Goal: Task Accomplishment & Management: Manage account settings

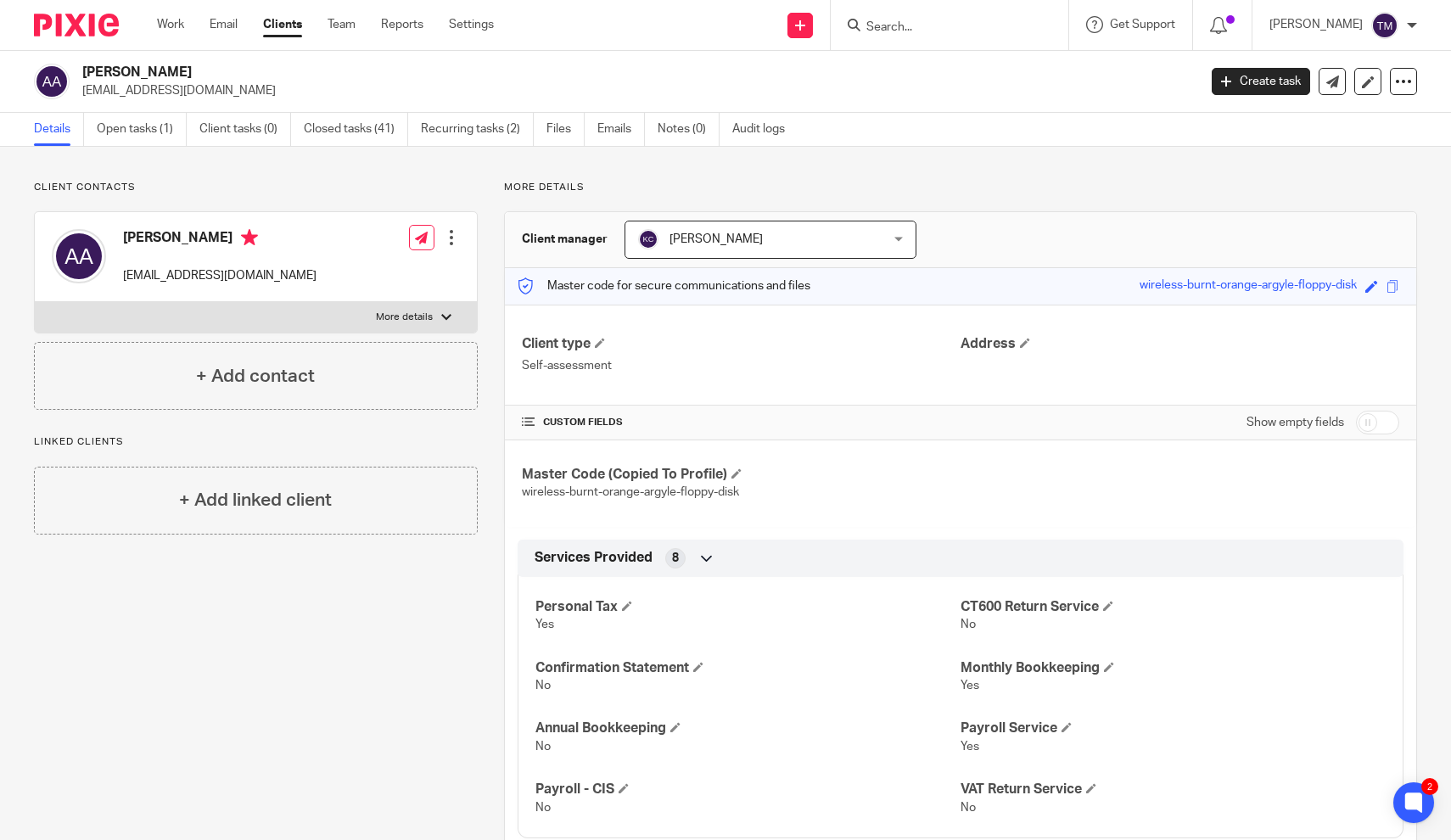
click at [940, 28] on input "Search" at bounding box center [940, 28] width 152 height 15
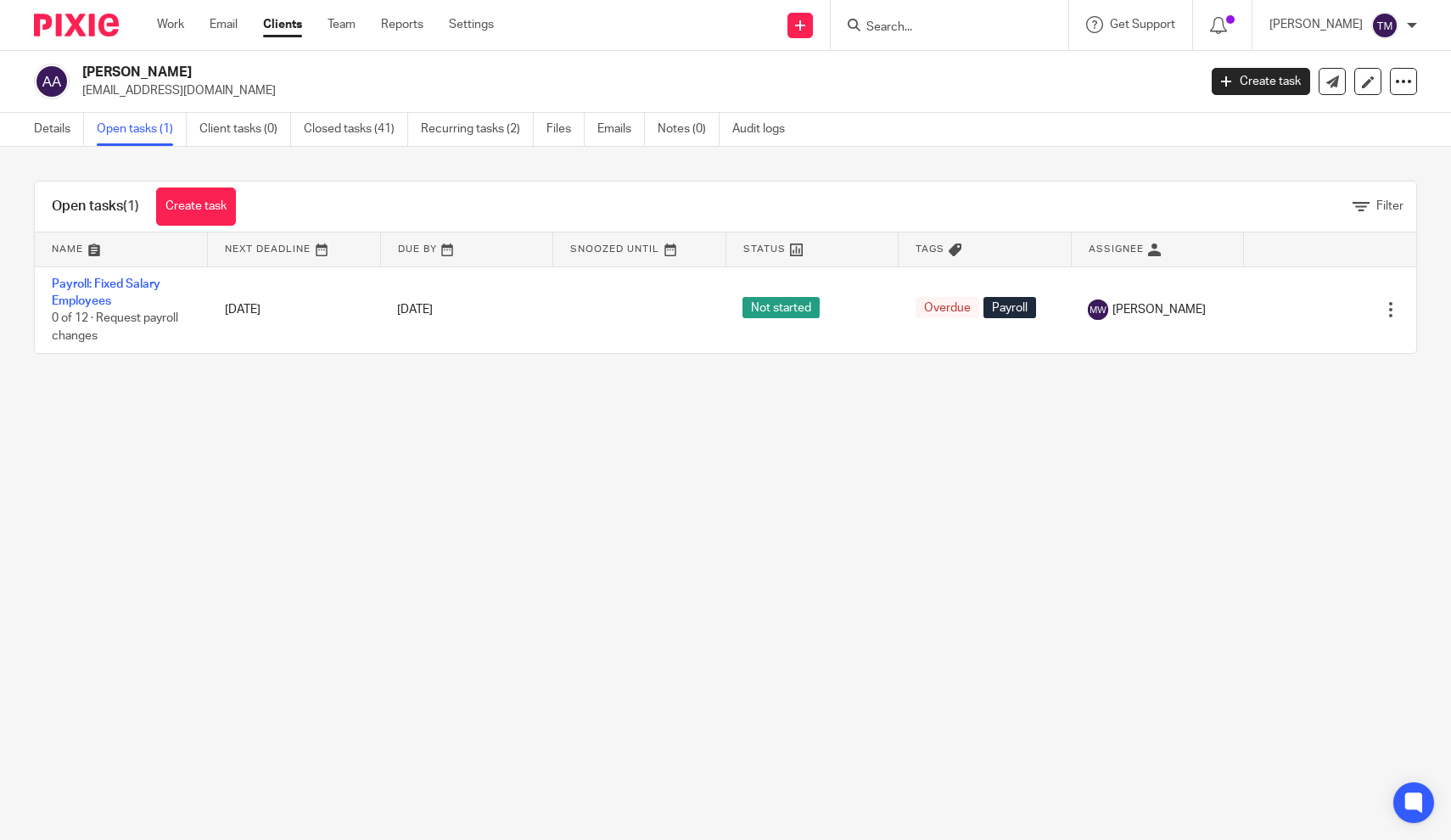
click at [924, 29] on input "Search" at bounding box center [940, 28] width 152 height 15
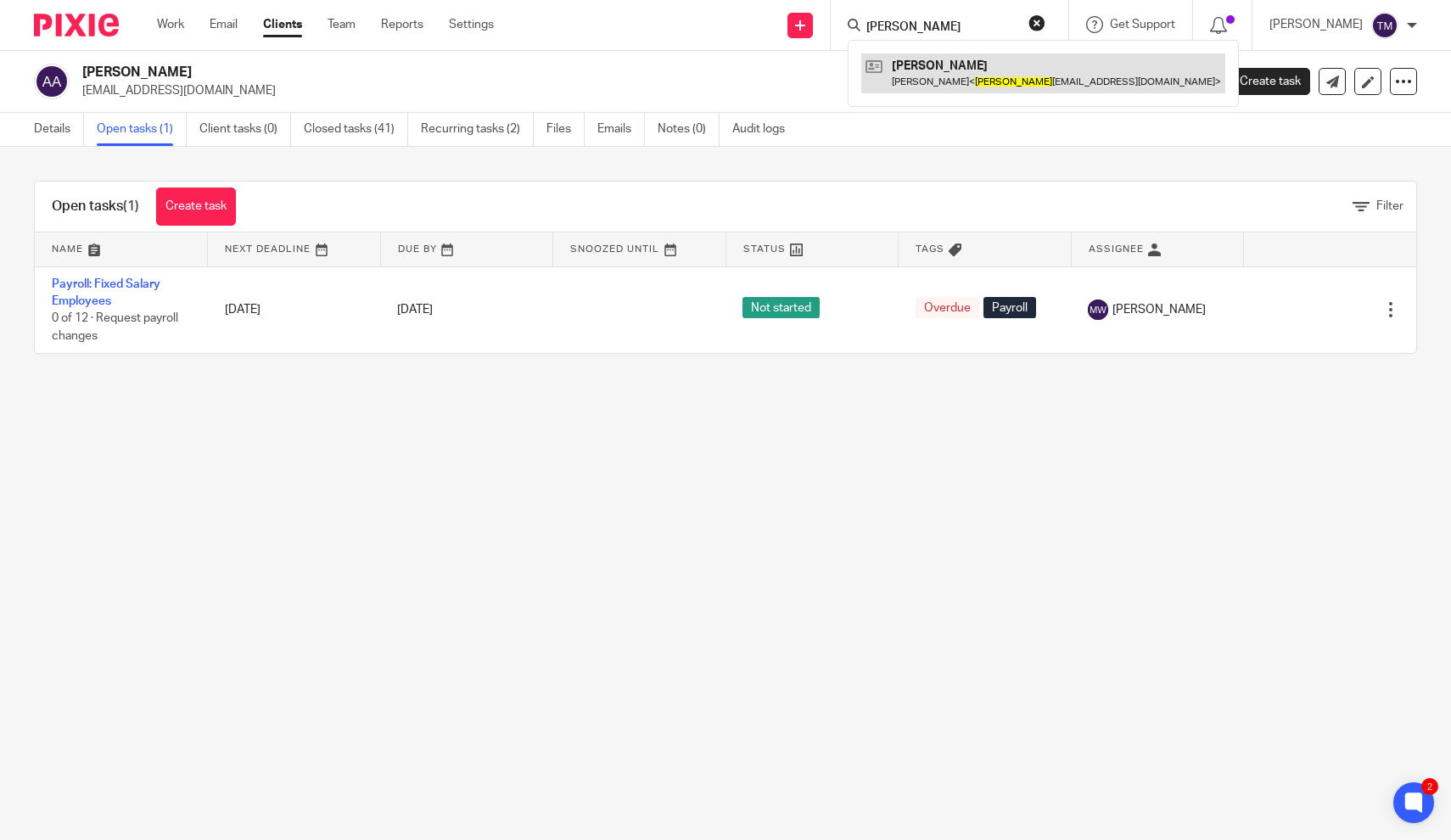
type input "[PERSON_NAME]"
click at [1064, 75] on link at bounding box center [1043, 72] width 364 height 39
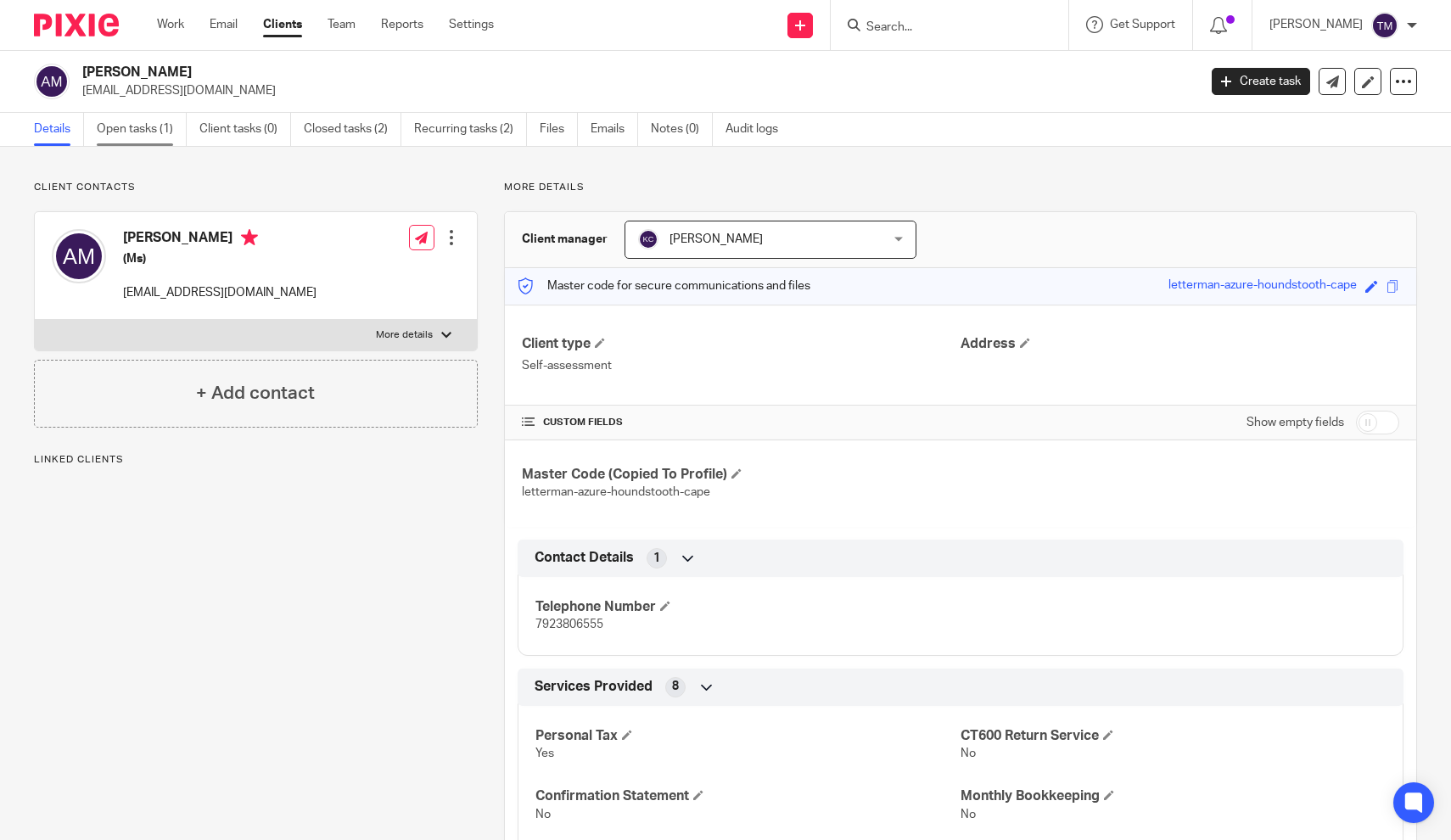
click at [137, 131] on link "Open tasks (1)" at bounding box center [141, 129] width 90 height 33
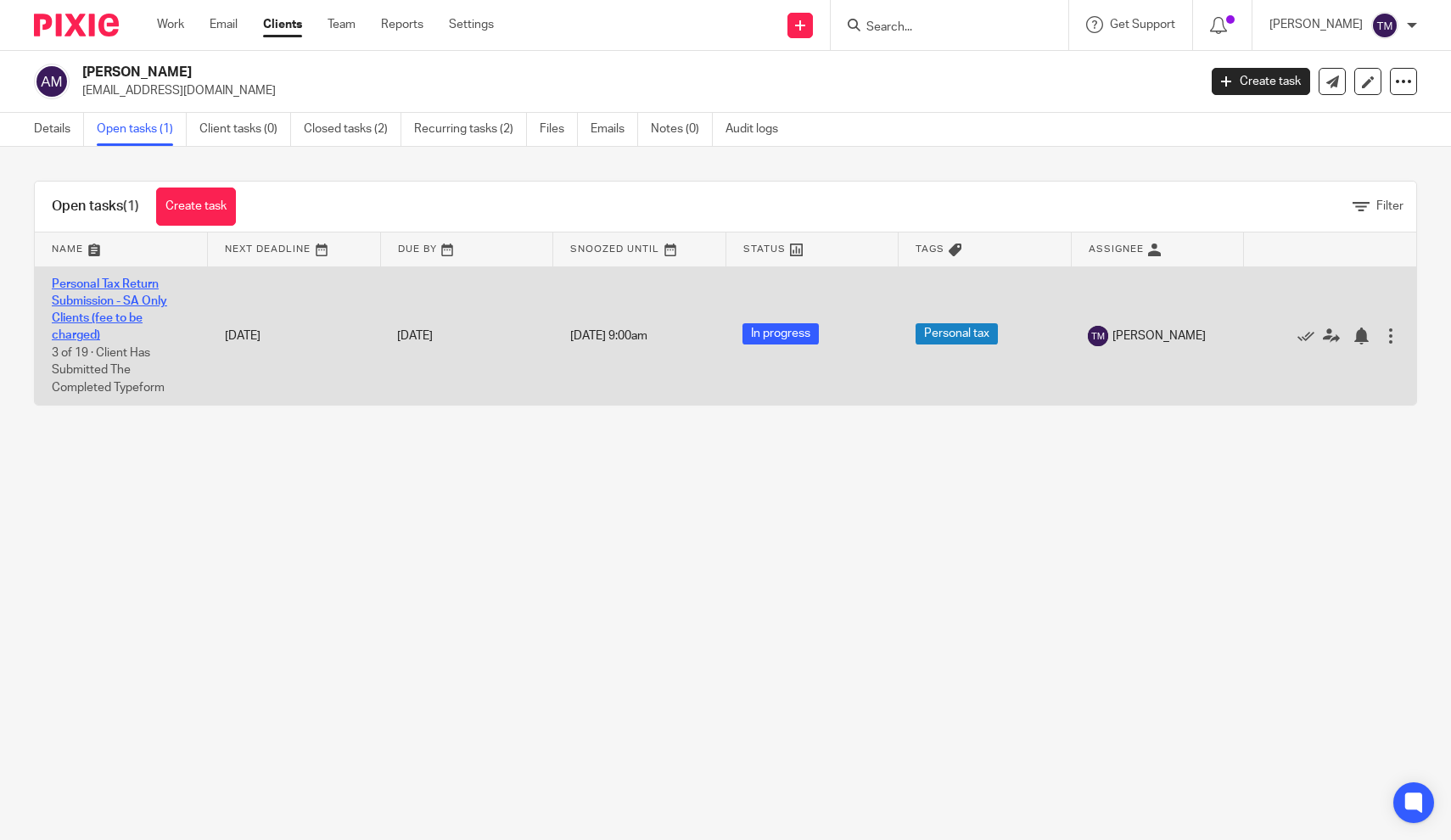
click at [137, 302] on link "Personal Tax Return Submission - SA Only Clients (fee to be charged)" at bounding box center [109, 310] width 115 height 64
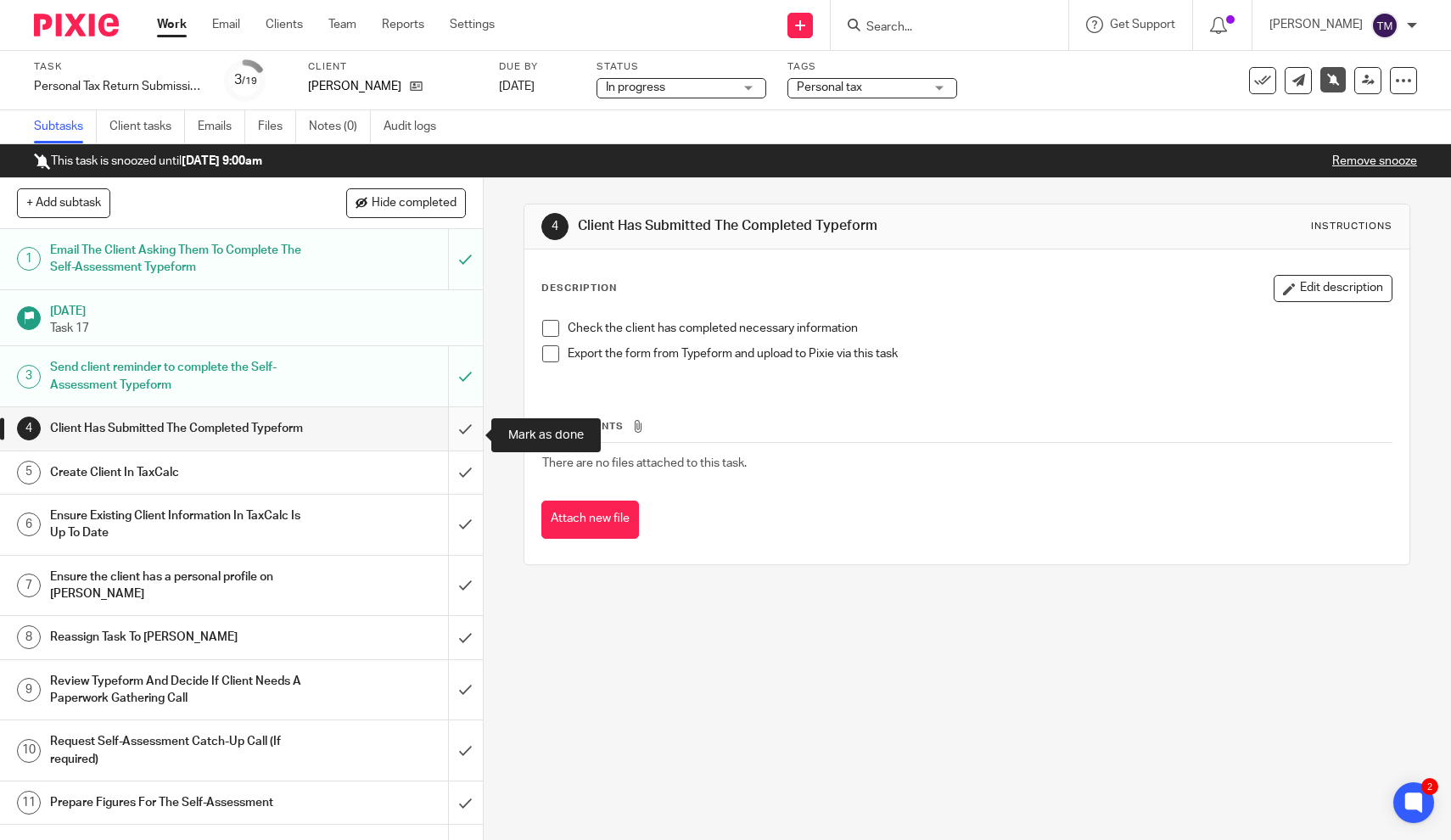
click at [466, 435] on input "submit" at bounding box center [242, 428] width 483 height 42
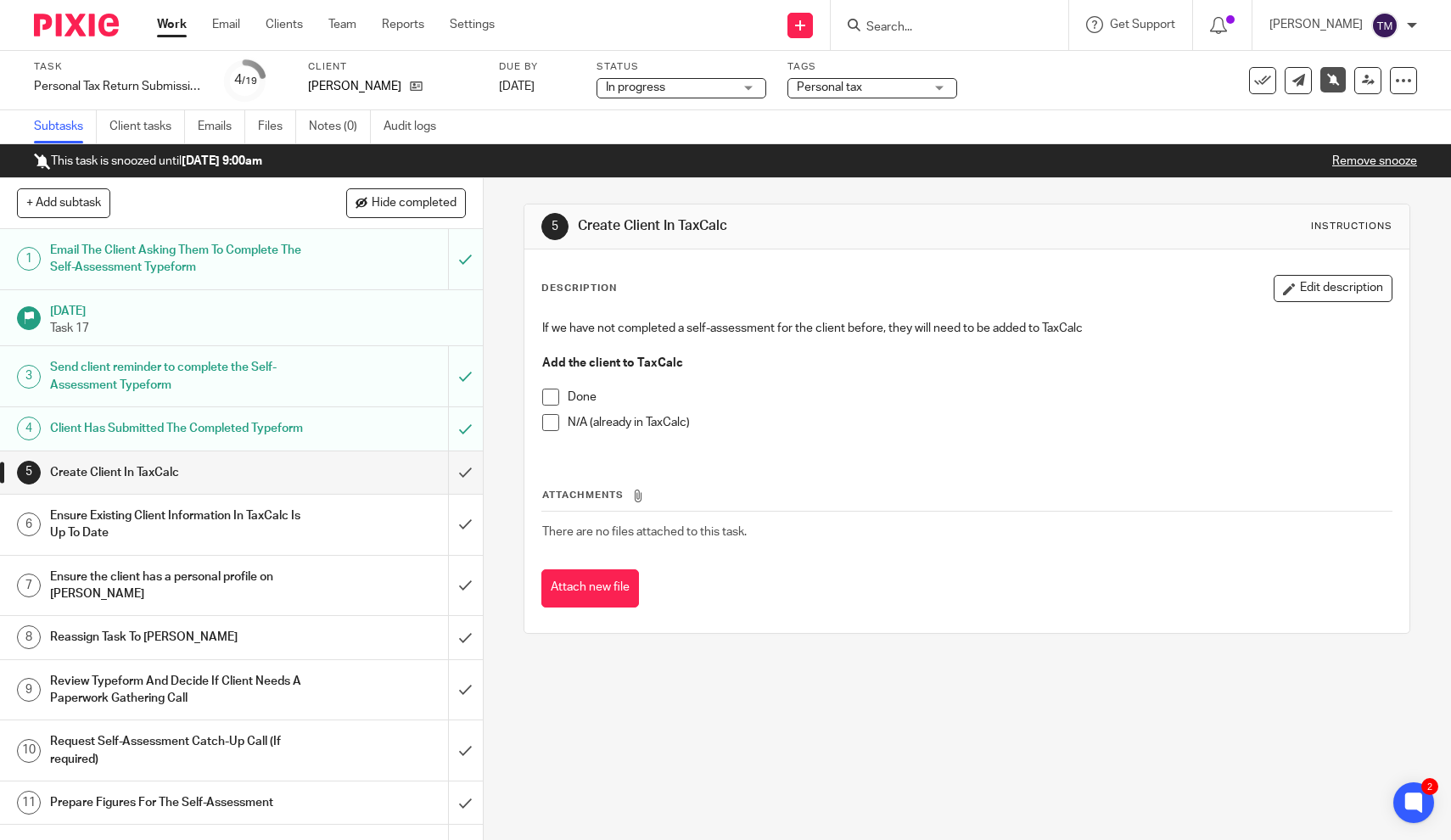
click at [306, 430] on div "Client Has Submitted The Completed Typeform" at bounding box center [241, 428] width 381 height 25
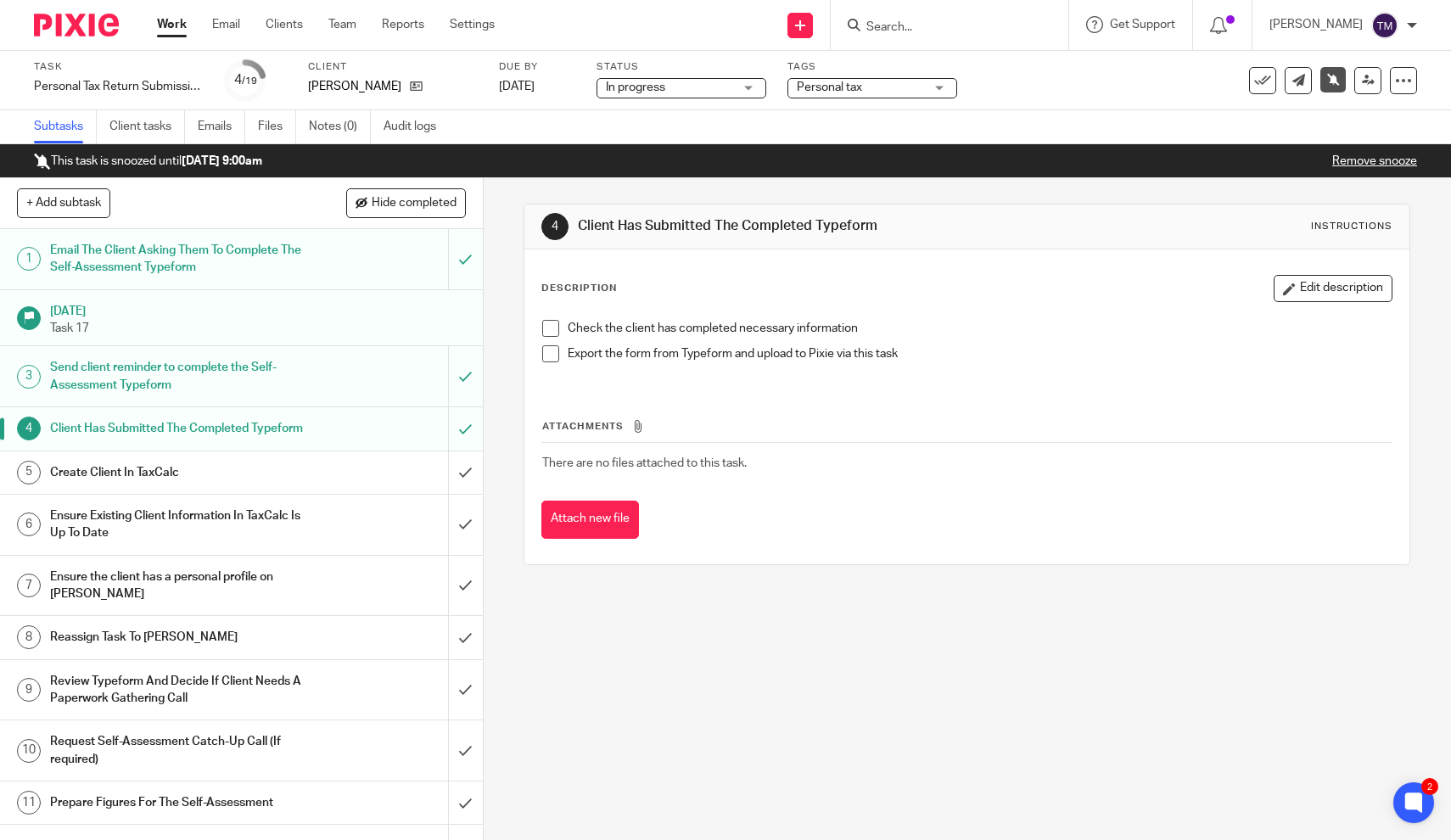
click at [549, 328] on span at bounding box center [550, 328] width 17 height 17
click at [555, 353] on span at bounding box center [550, 353] width 17 height 17
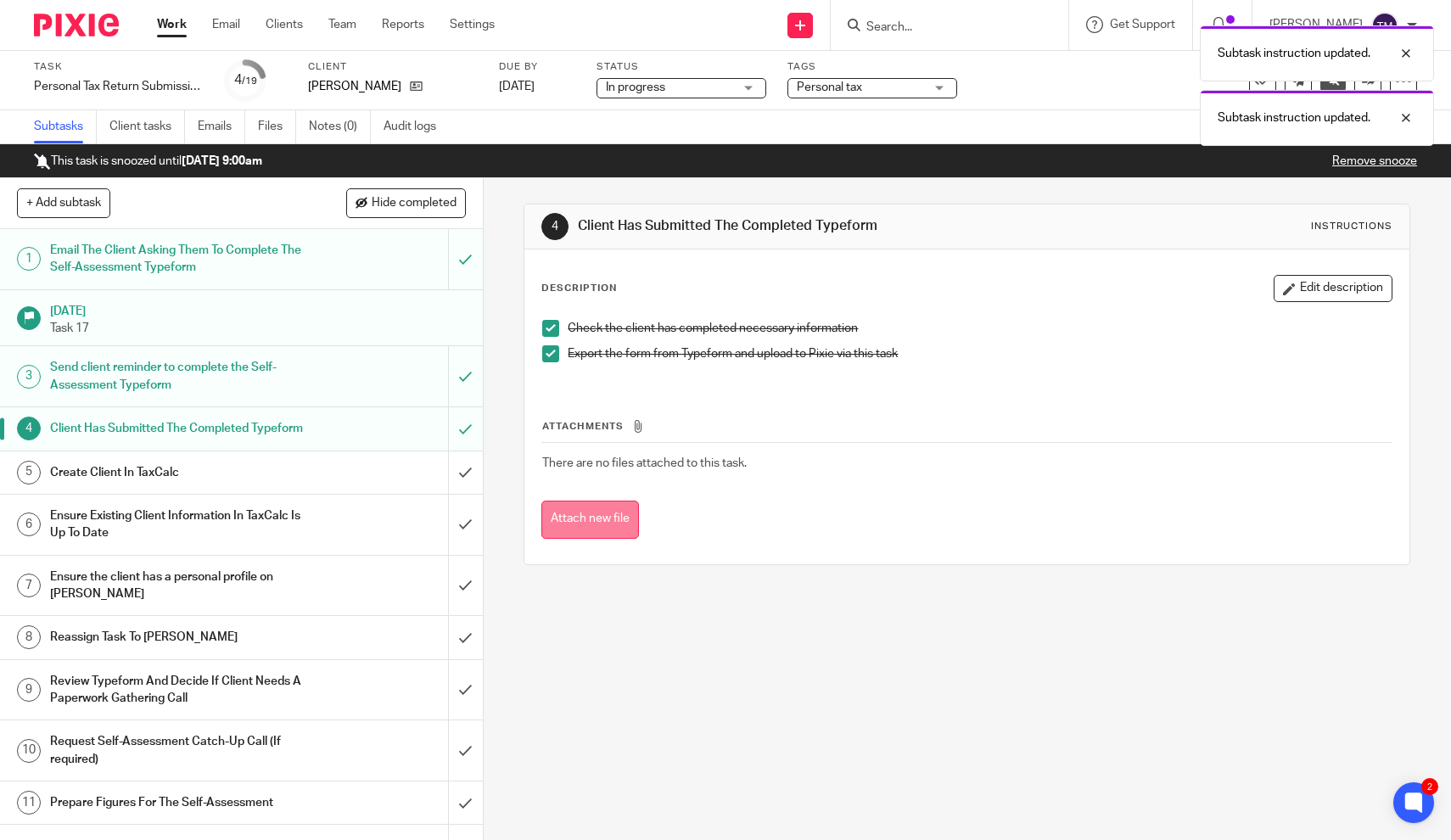
click at [619, 520] on button "Attach new file" at bounding box center [590, 519] width 97 height 38
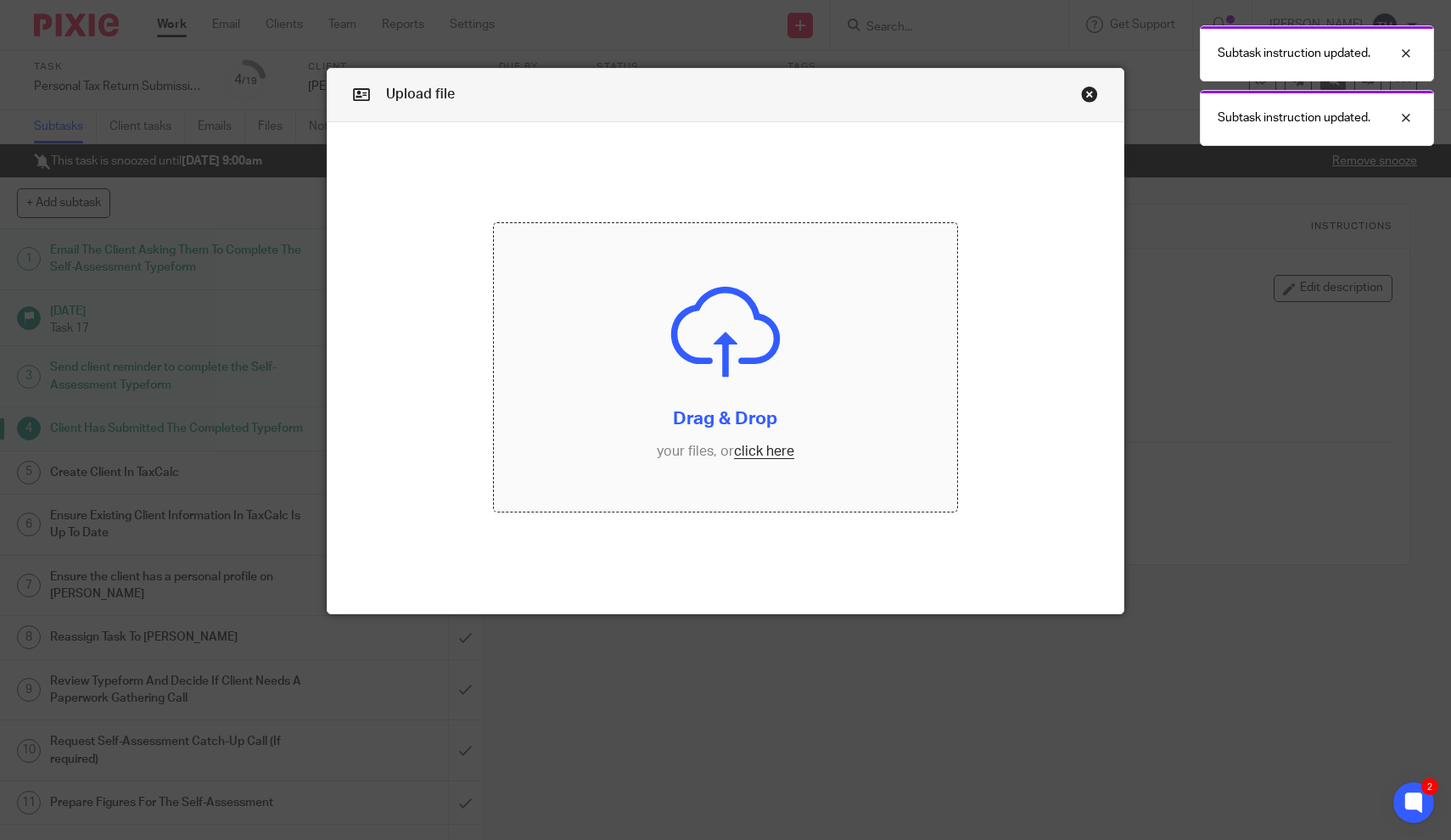
click at [750, 376] on input "file" at bounding box center [725, 368] width 462 height 289
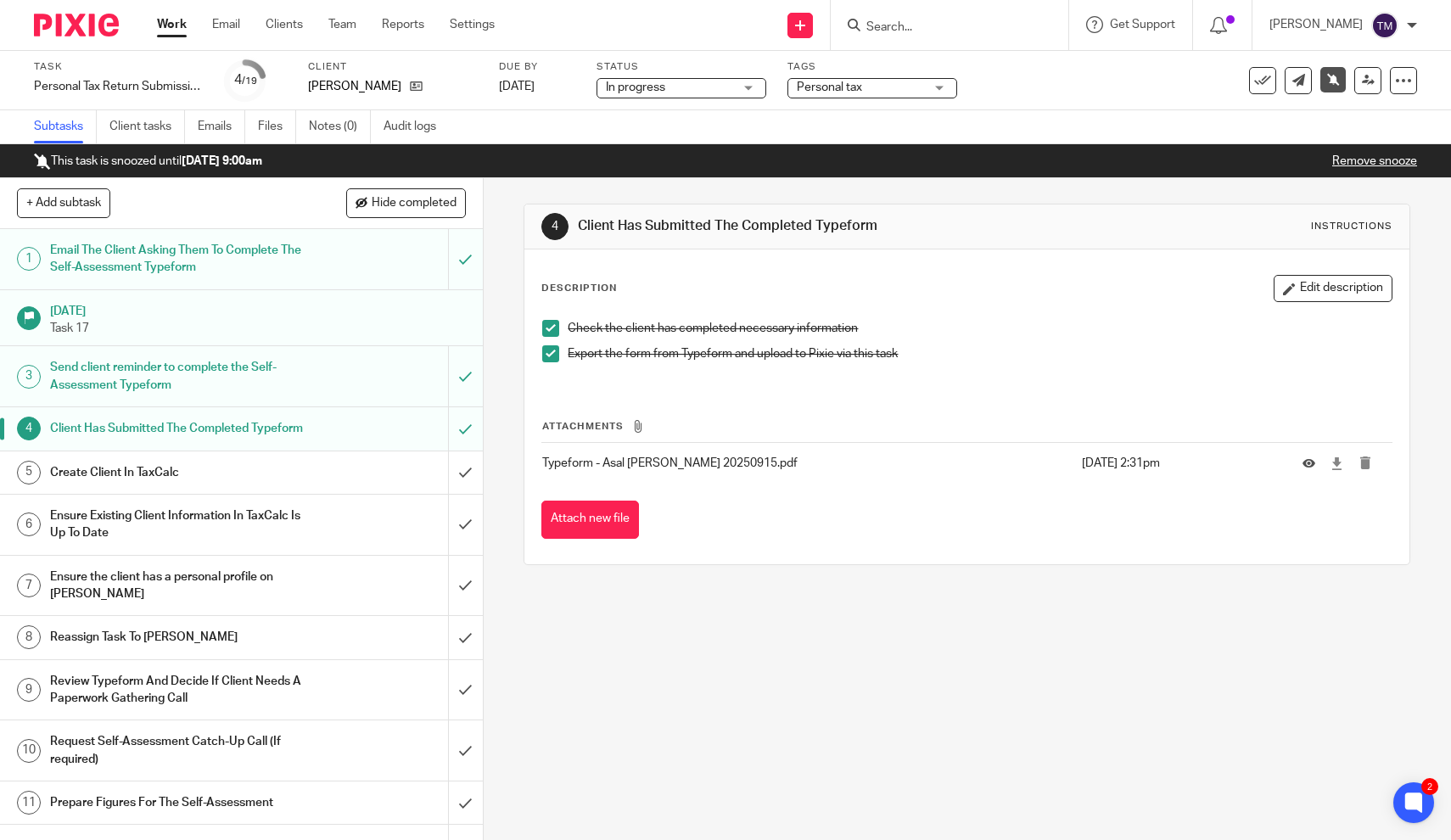
click at [177, 485] on h1 "Create Client In TaxCalc" at bounding box center [178, 472] width 254 height 25
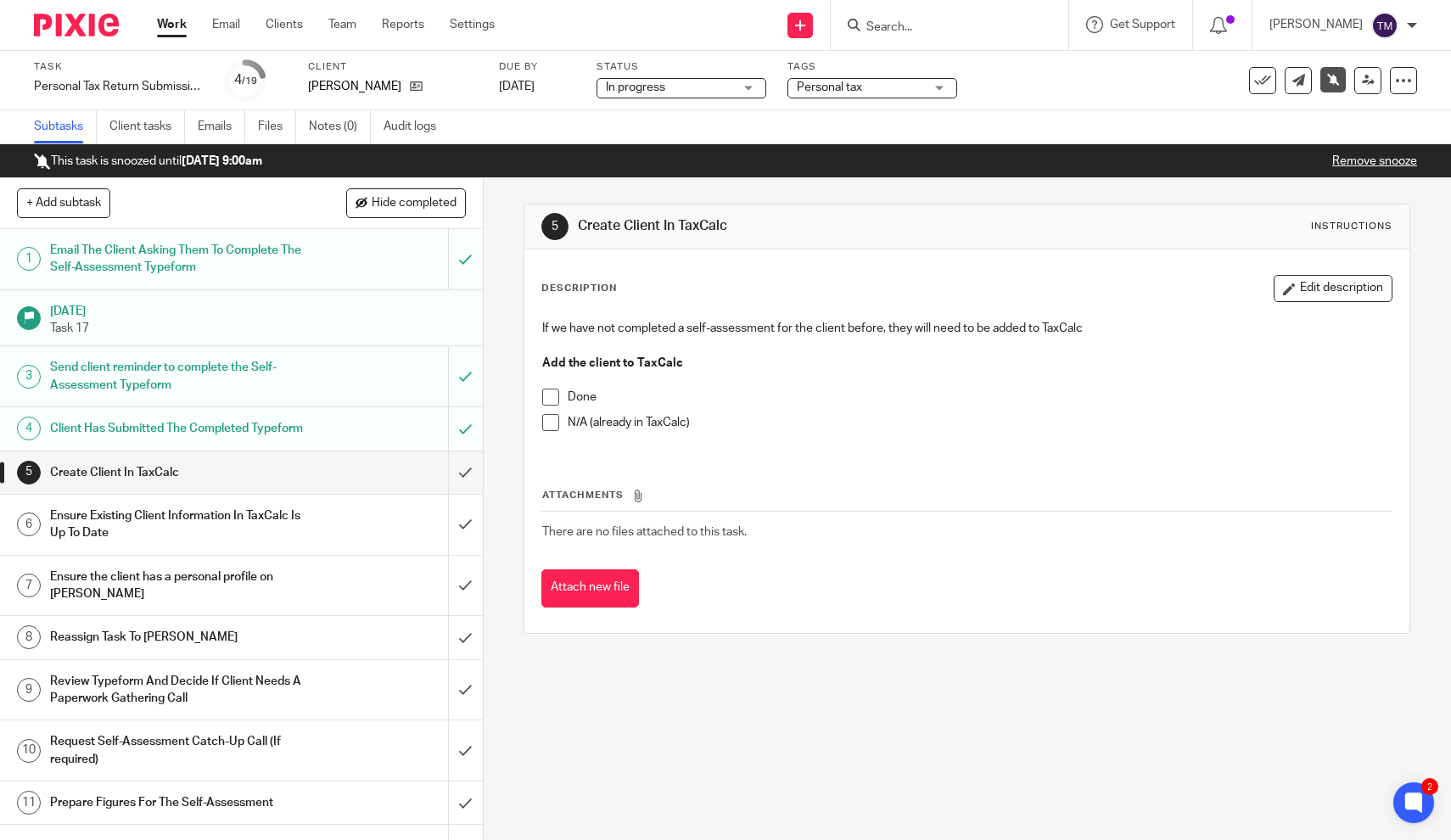
click at [1008, 28] on input "Search" at bounding box center [940, 28] width 152 height 15
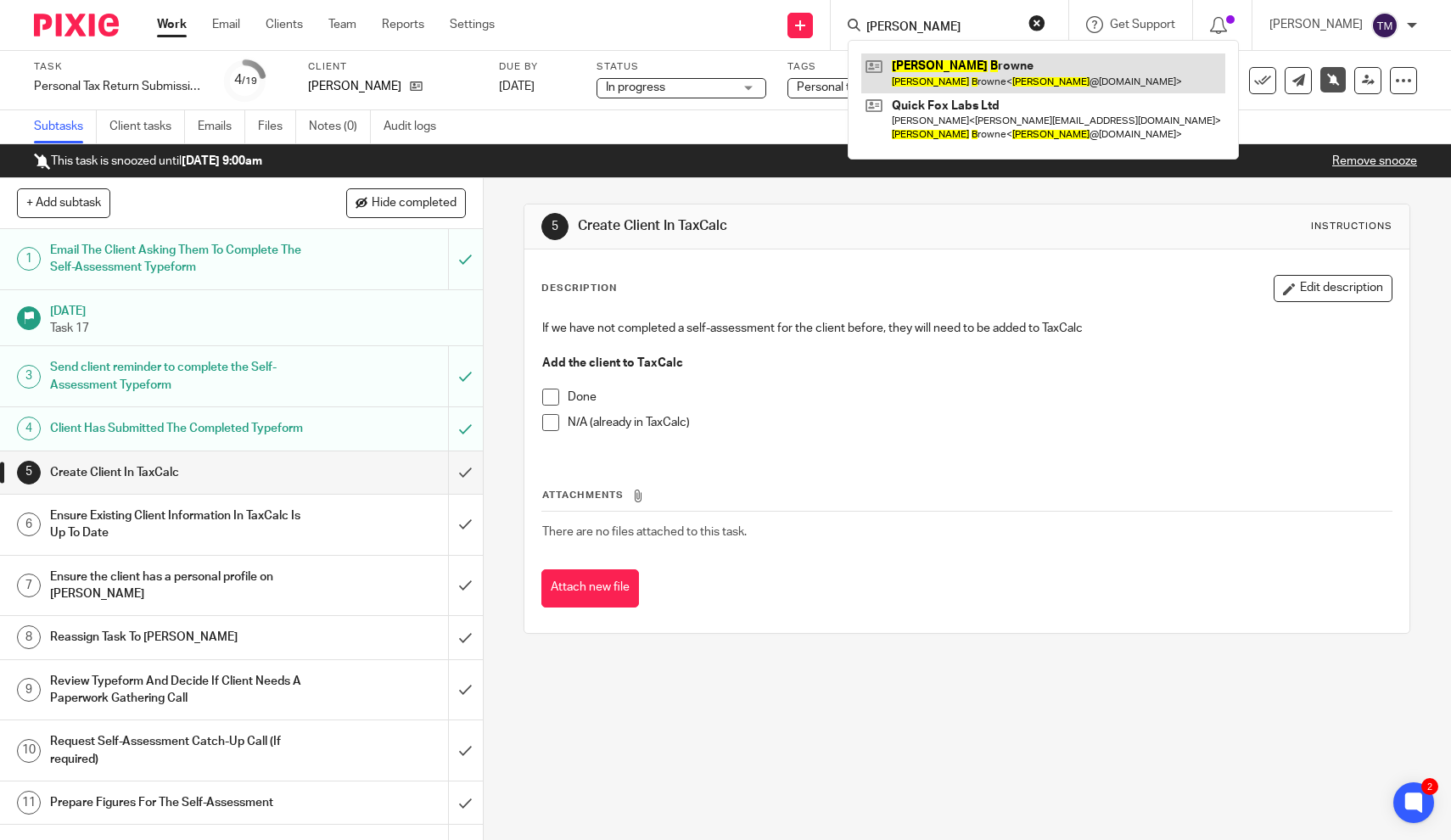
type input "[PERSON_NAME]"
click at [978, 74] on link at bounding box center [1043, 72] width 364 height 39
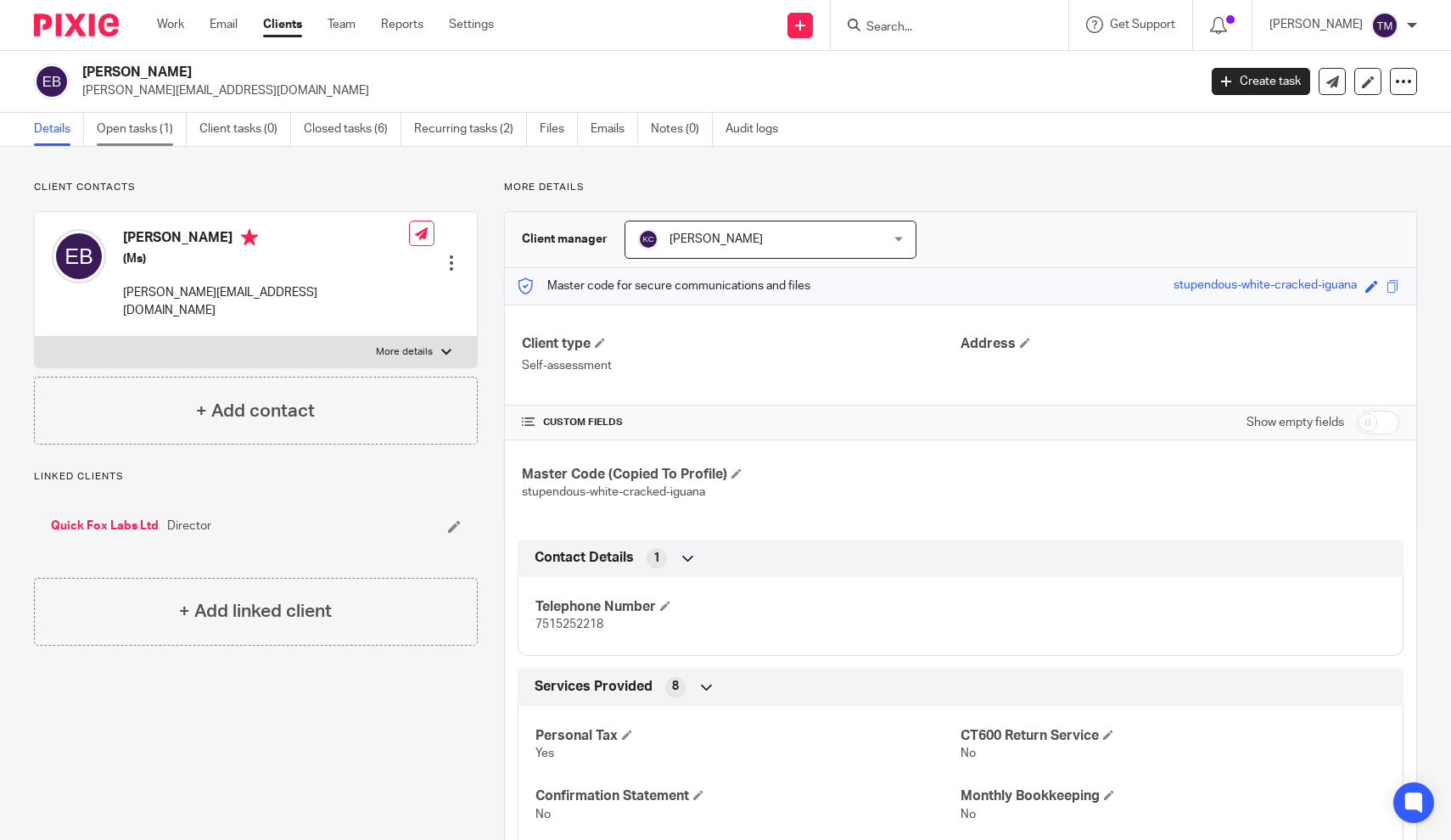
click at [159, 134] on link "Open tasks (1)" at bounding box center [141, 129] width 90 height 33
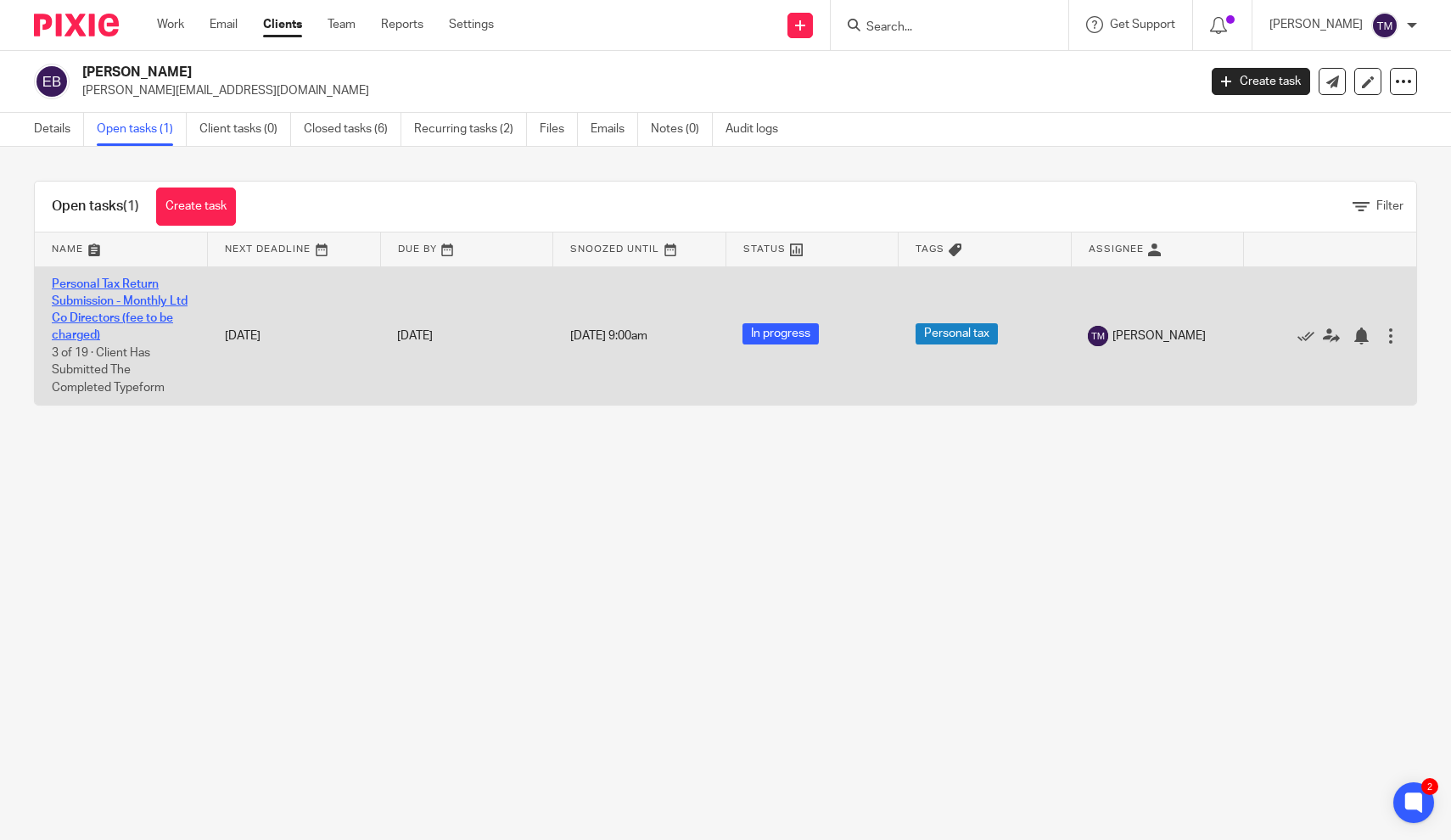
click at [112, 302] on link "Personal Tax Return Submission - Monthly Ltd Co Directors (fee to be charged)" at bounding box center [119, 310] width 136 height 64
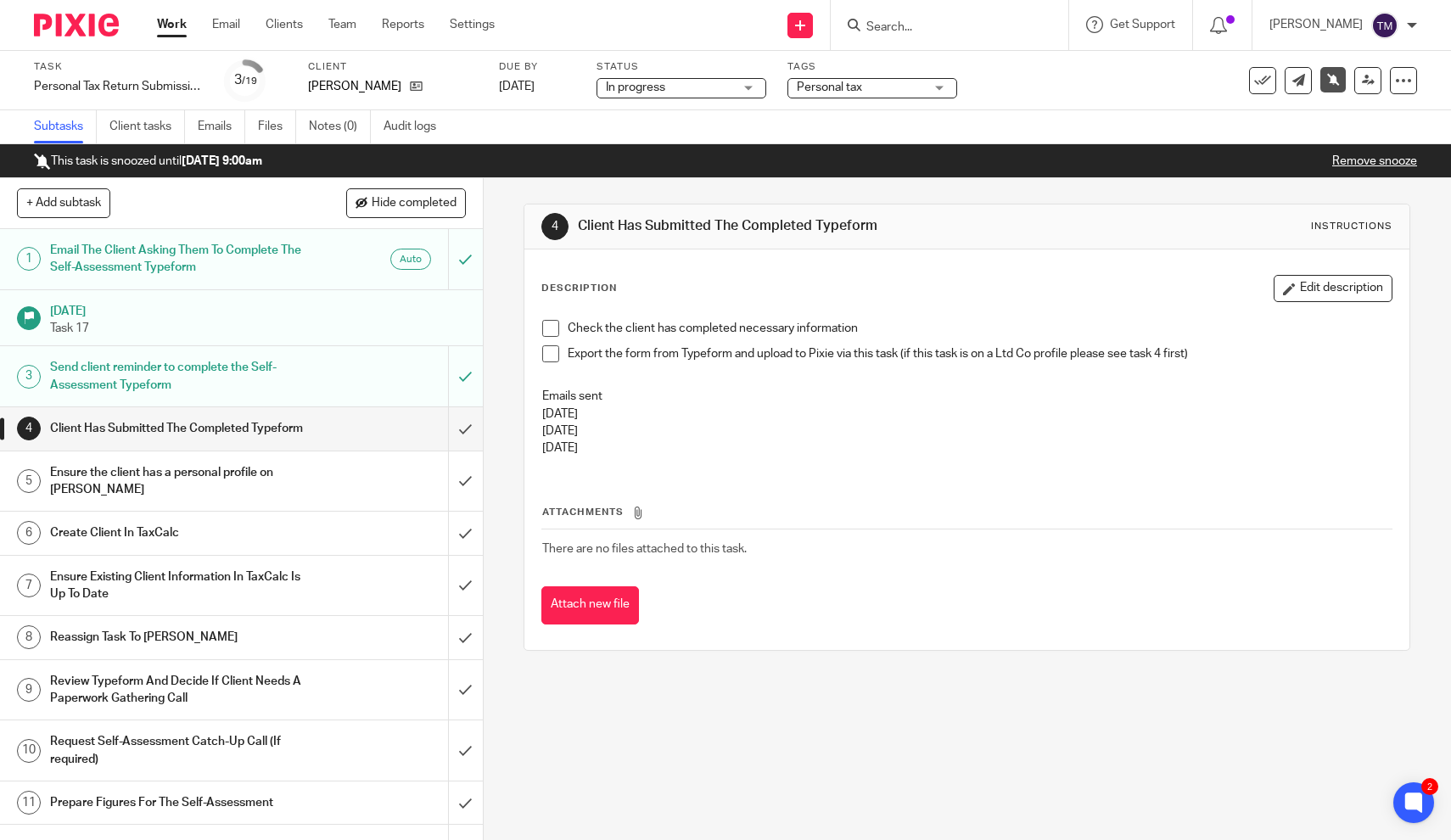
click at [551, 331] on span at bounding box center [550, 328] width 17 height 17
click at [552, 359] on span at bounding box center [550, 353] width 17 height 17
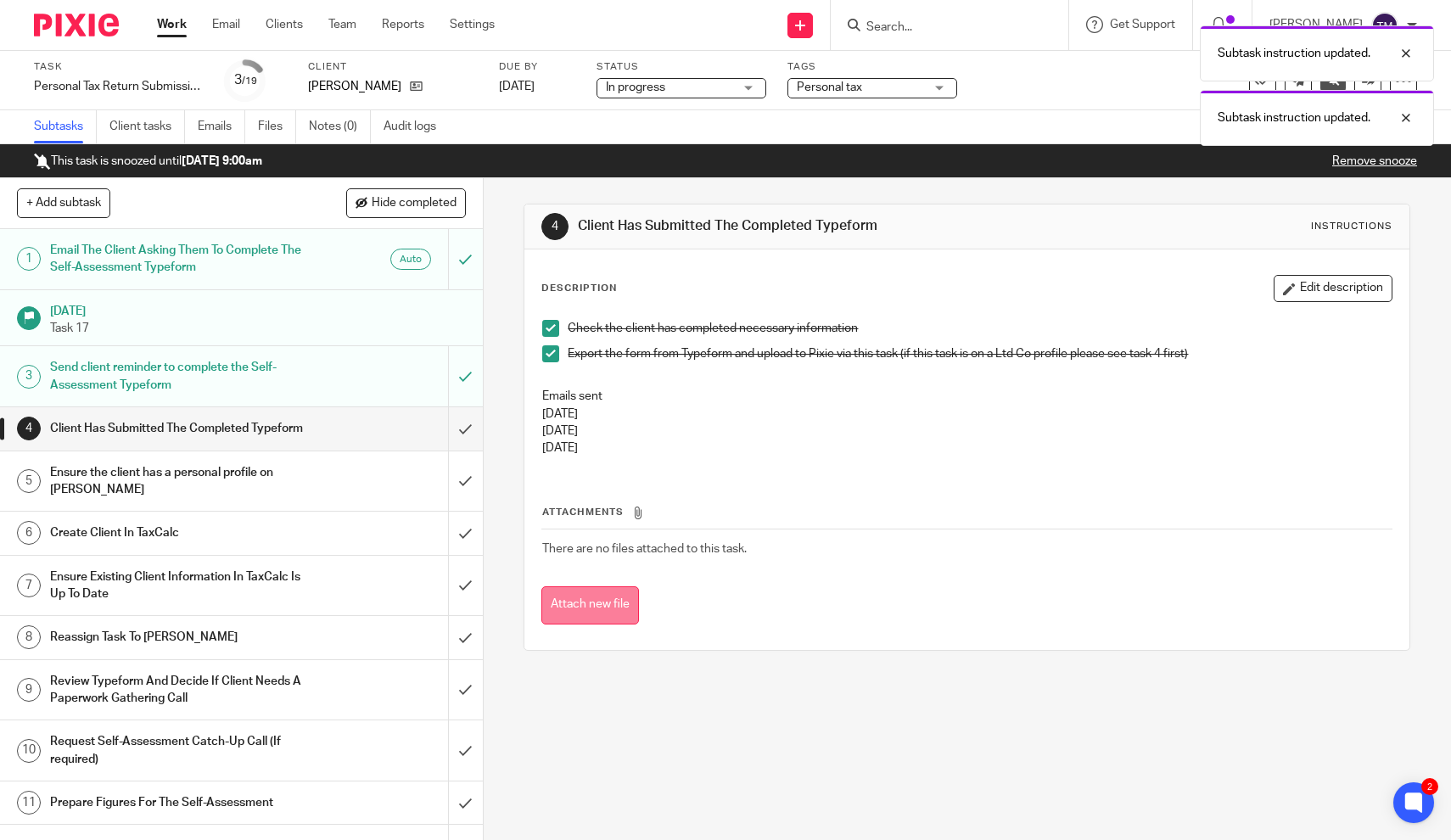
click at [590, 599] on button "Attach new file" at bounding box center [590, 605] width 97 height 38
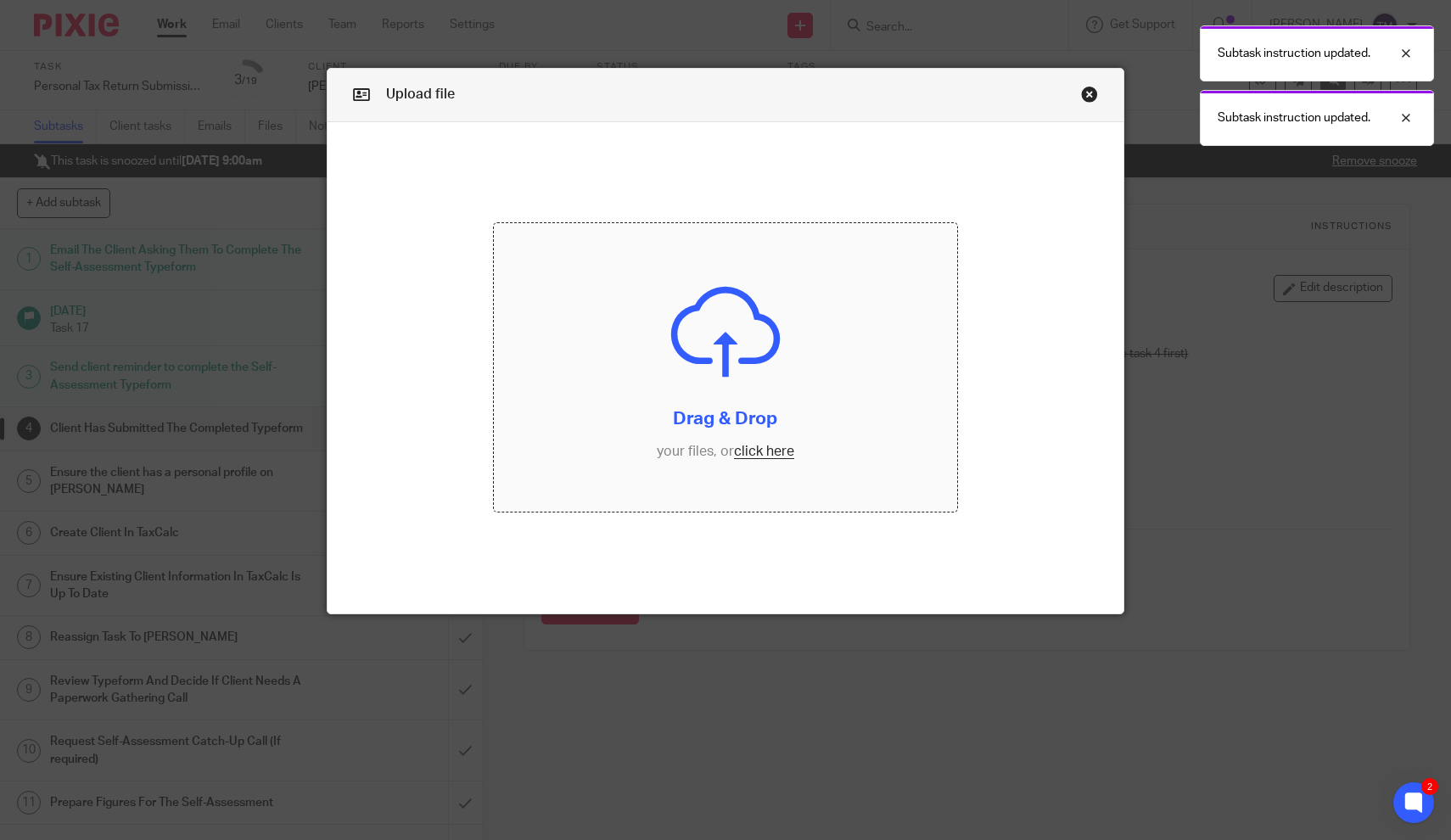
click at [725, 403] on input "file" at bounding box center [725, 368] width 462 height 289
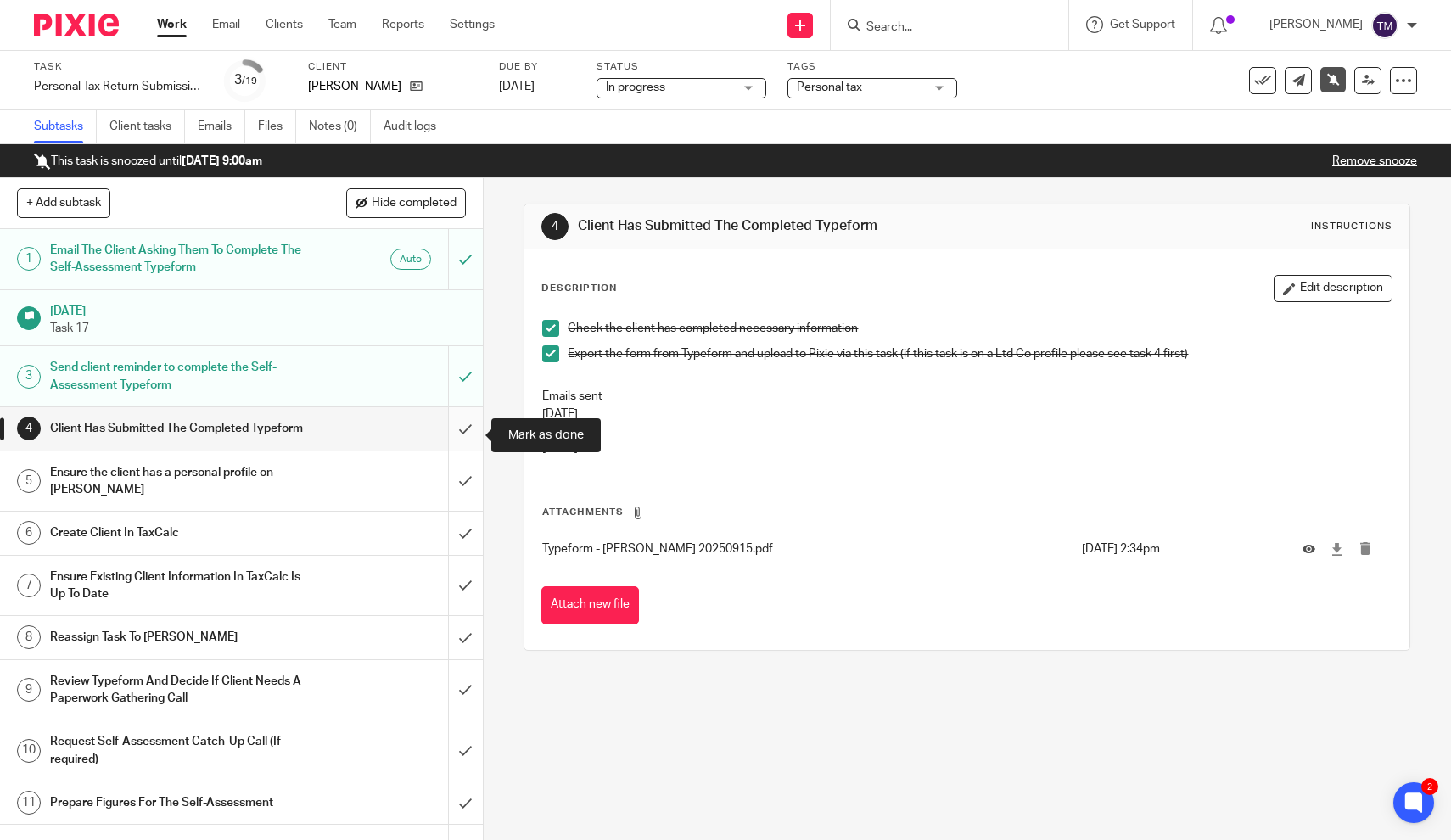
click at [467, 431] on input "submit" at bounding box center [242, 428] width 483 height 42
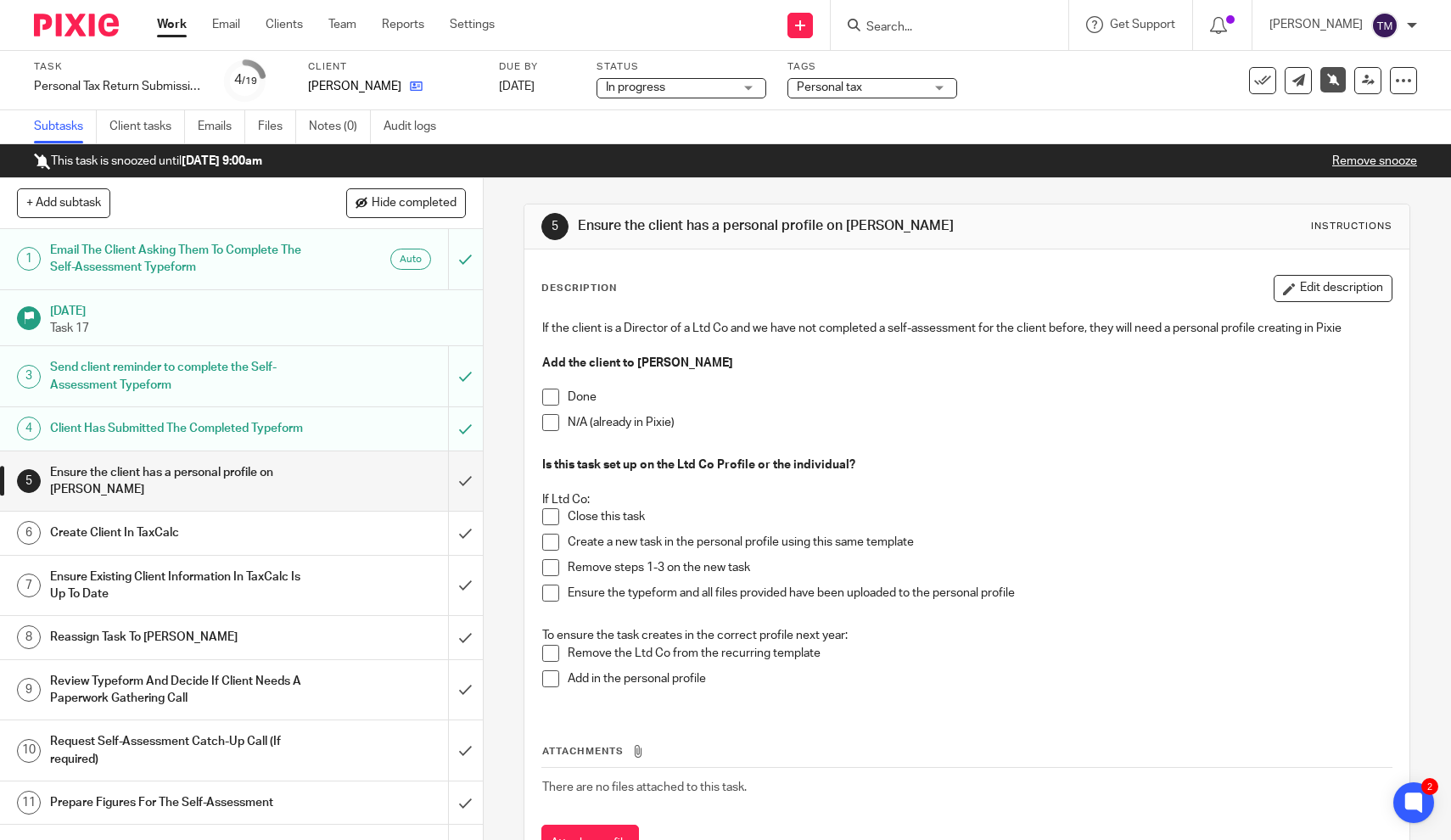
click at [410, 89] on icon at bounding box center [416, 86] width 13 height 13
click at [557, 419] on span at bounding box center [550, 422] width 17 height 17
click at [716, 376] on p at bounding box center [966, 379] width 849 height 17
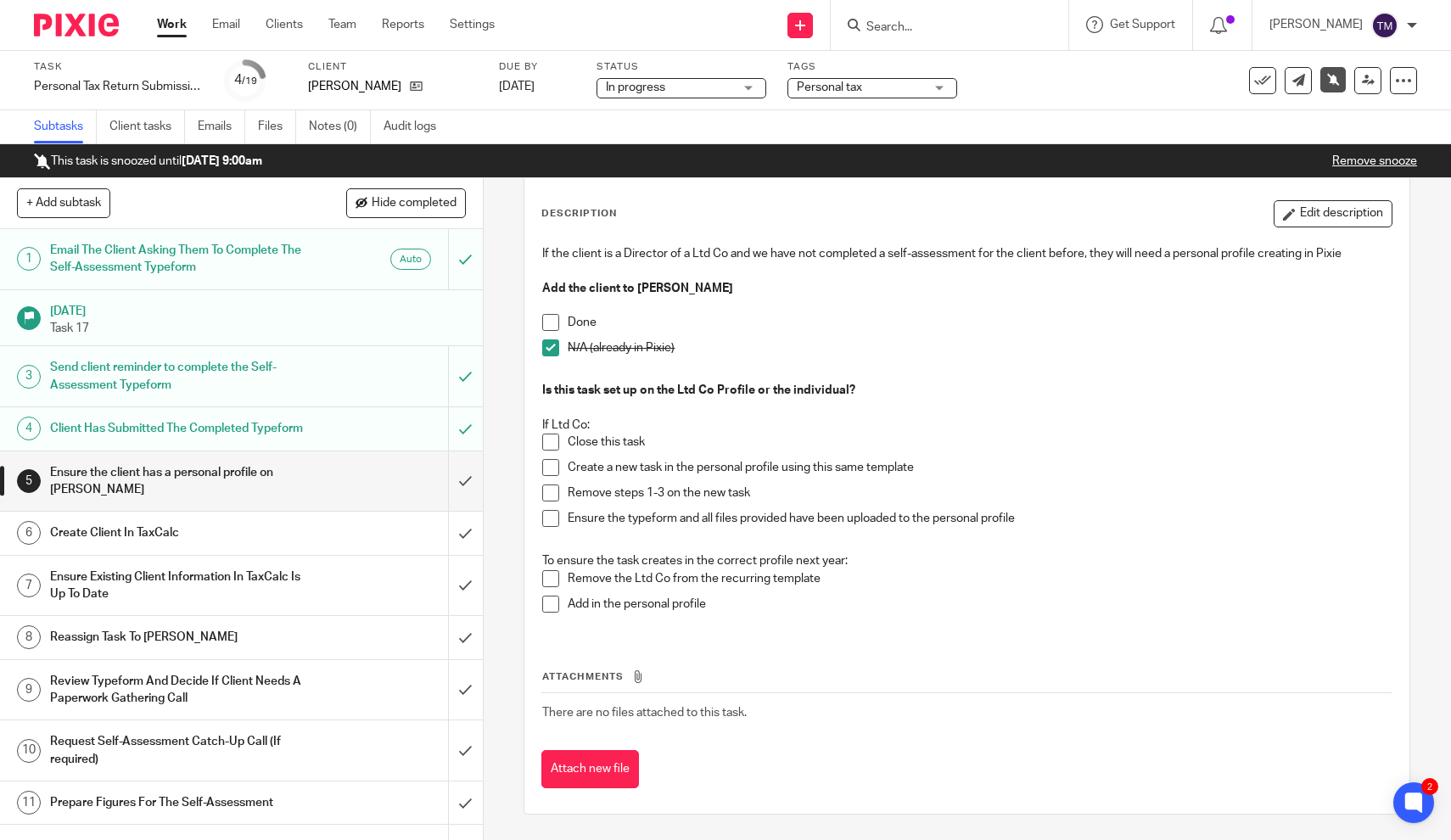
scroll to position [73, 0]
click at [471, 545] on input "submit" at bounding box center [242, 533] width 483 height 42
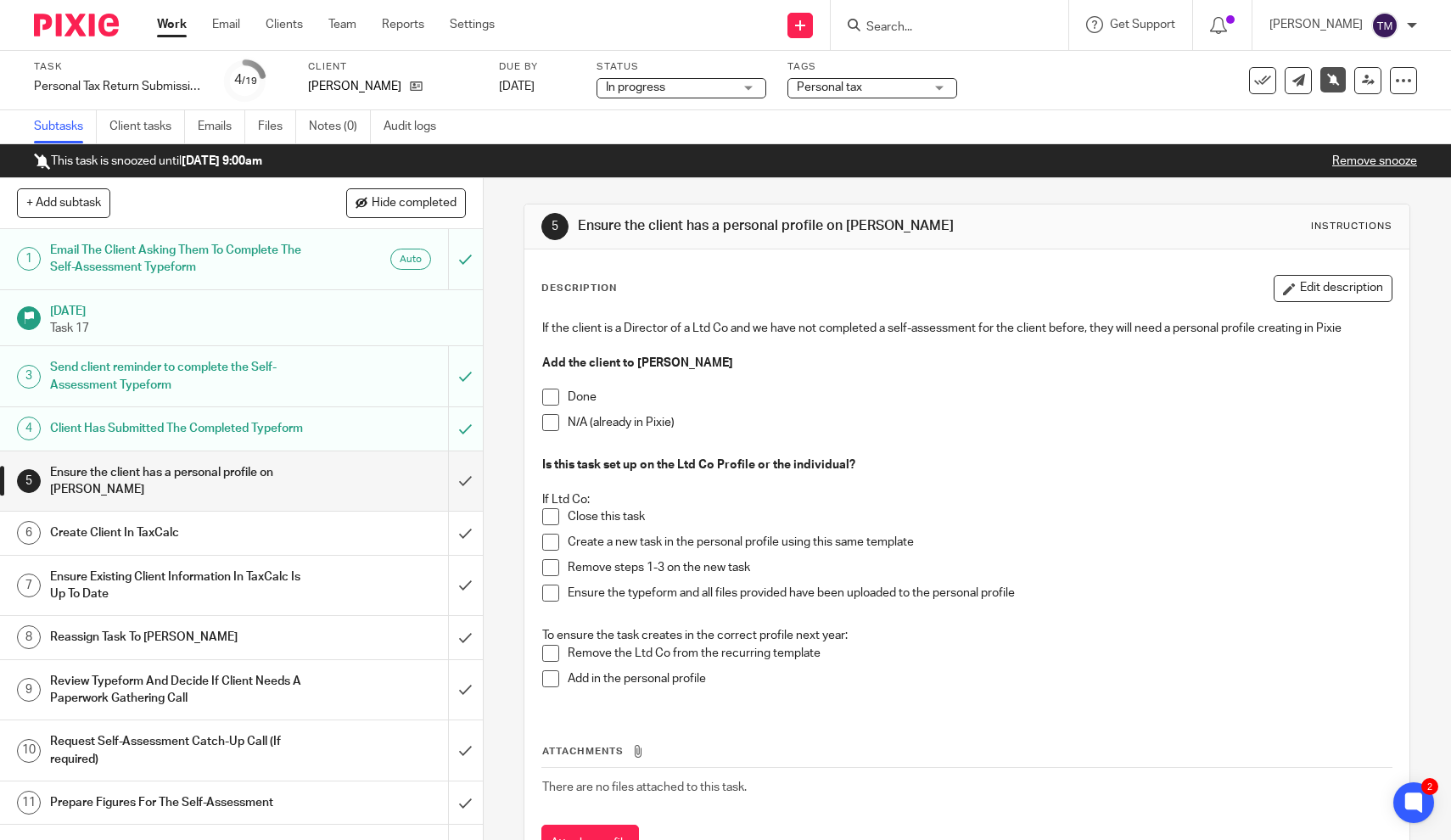
click at [915, 23] on input "Search" at bounding box center [940, 28] width 152 height 15
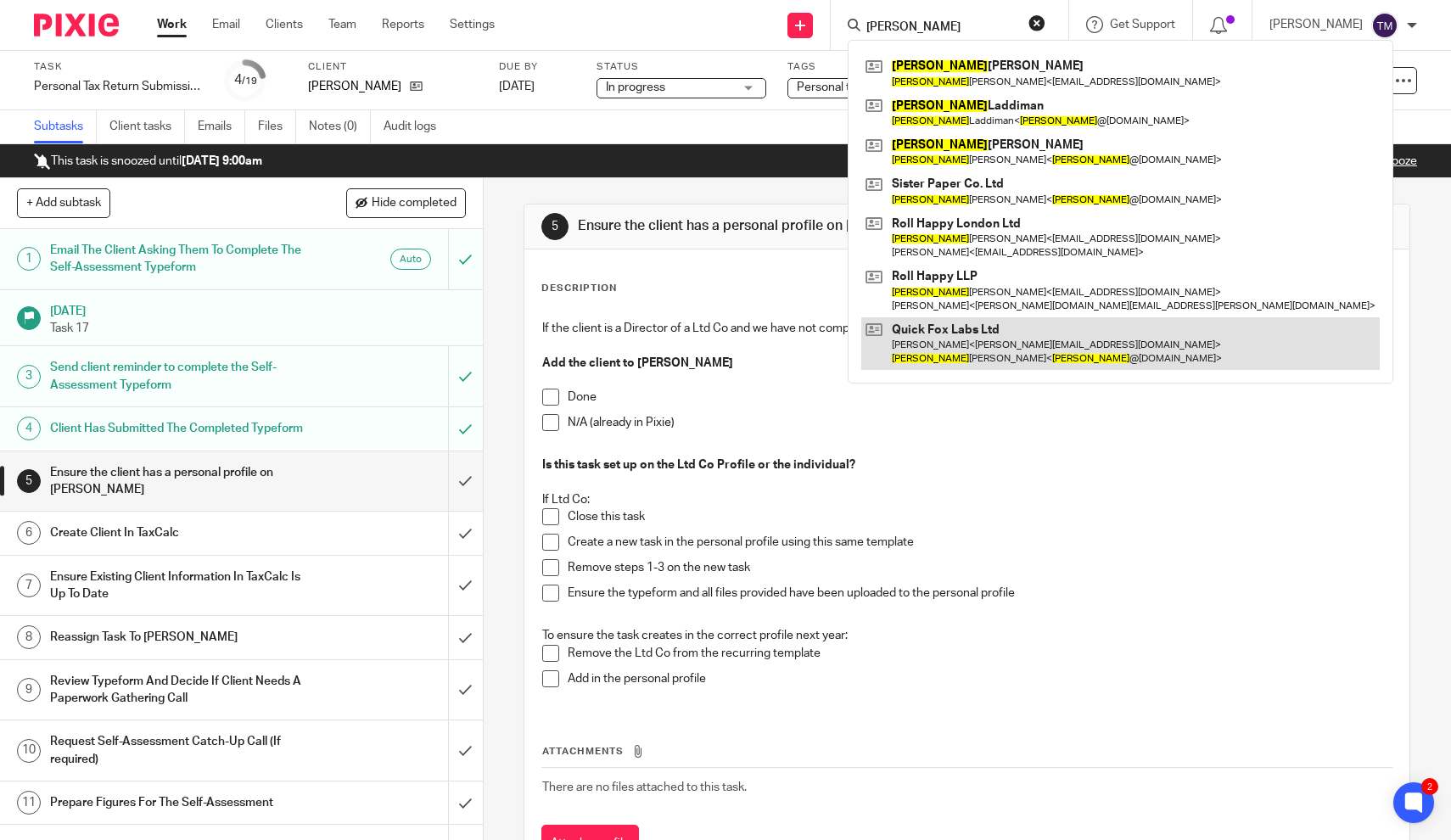
type input "[PERSON_NAME]"
click at [982, 342] on link at bounding box center [1119, 343] width 518 height 52
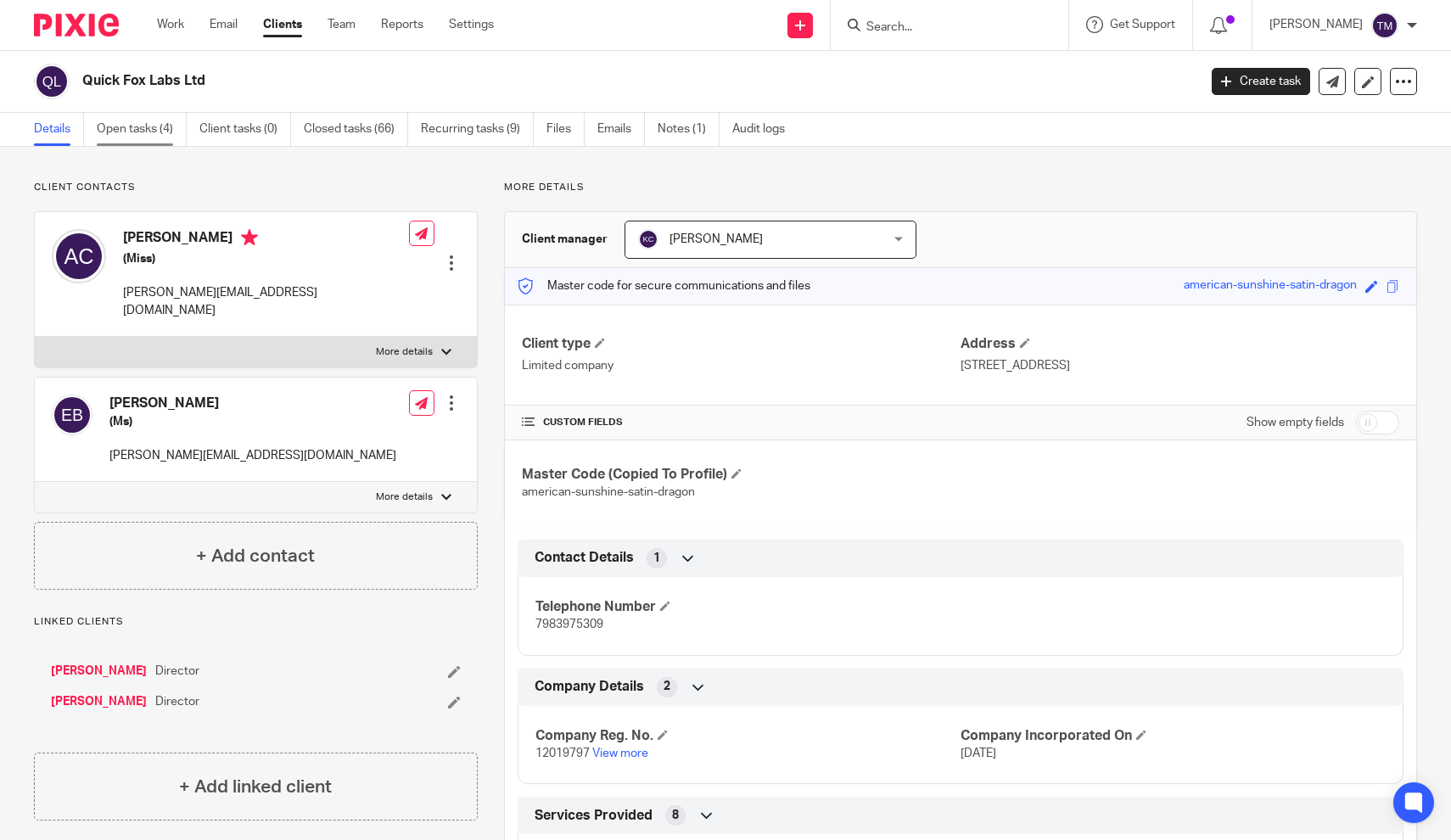
click at [151, 132] on link "Open tasks (4)" at bounding box center [141, 129] width 90 height 33
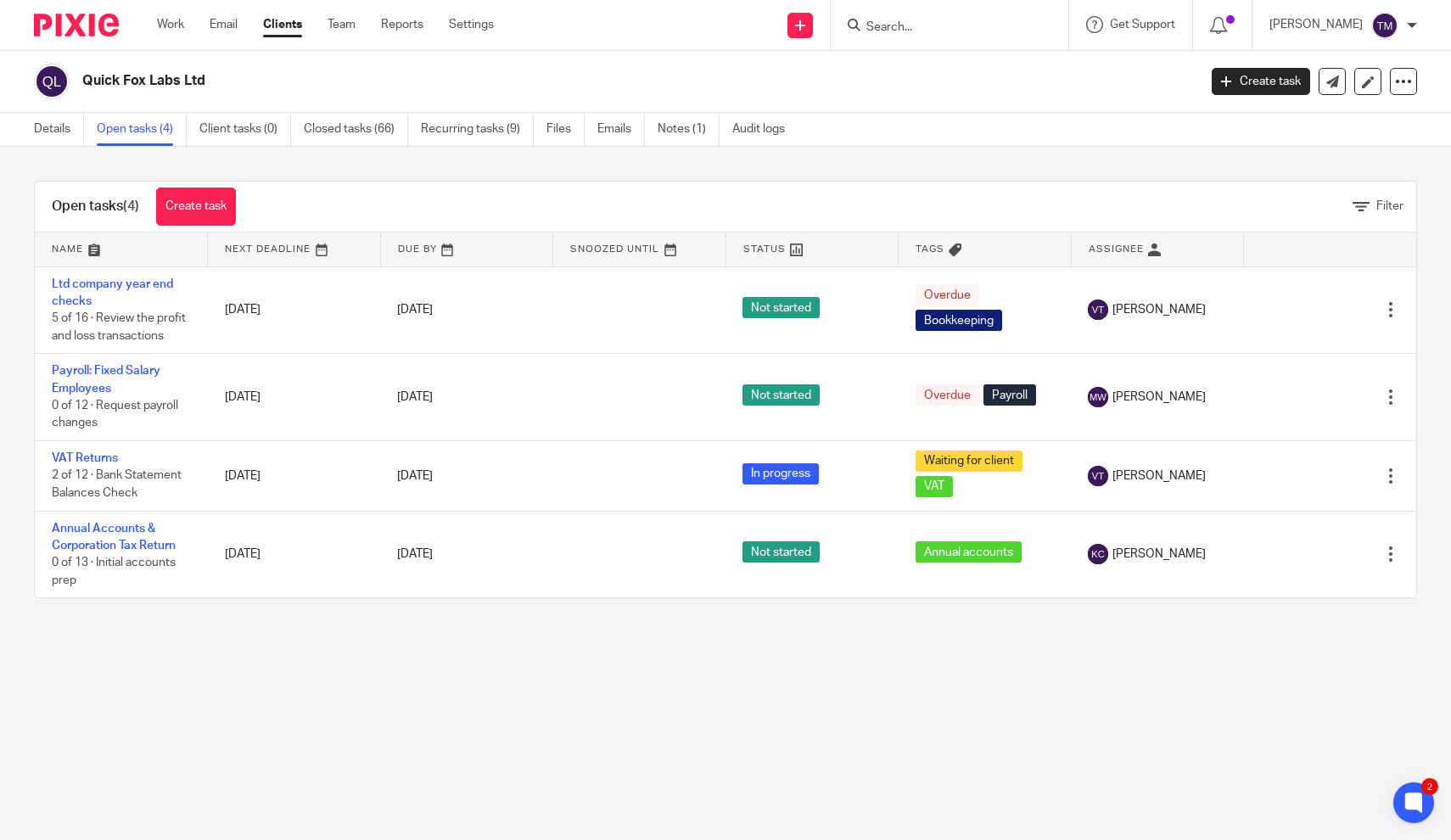
click at [924, 29] on input "Search" at bounding box center [940, 28] width 152 height 15
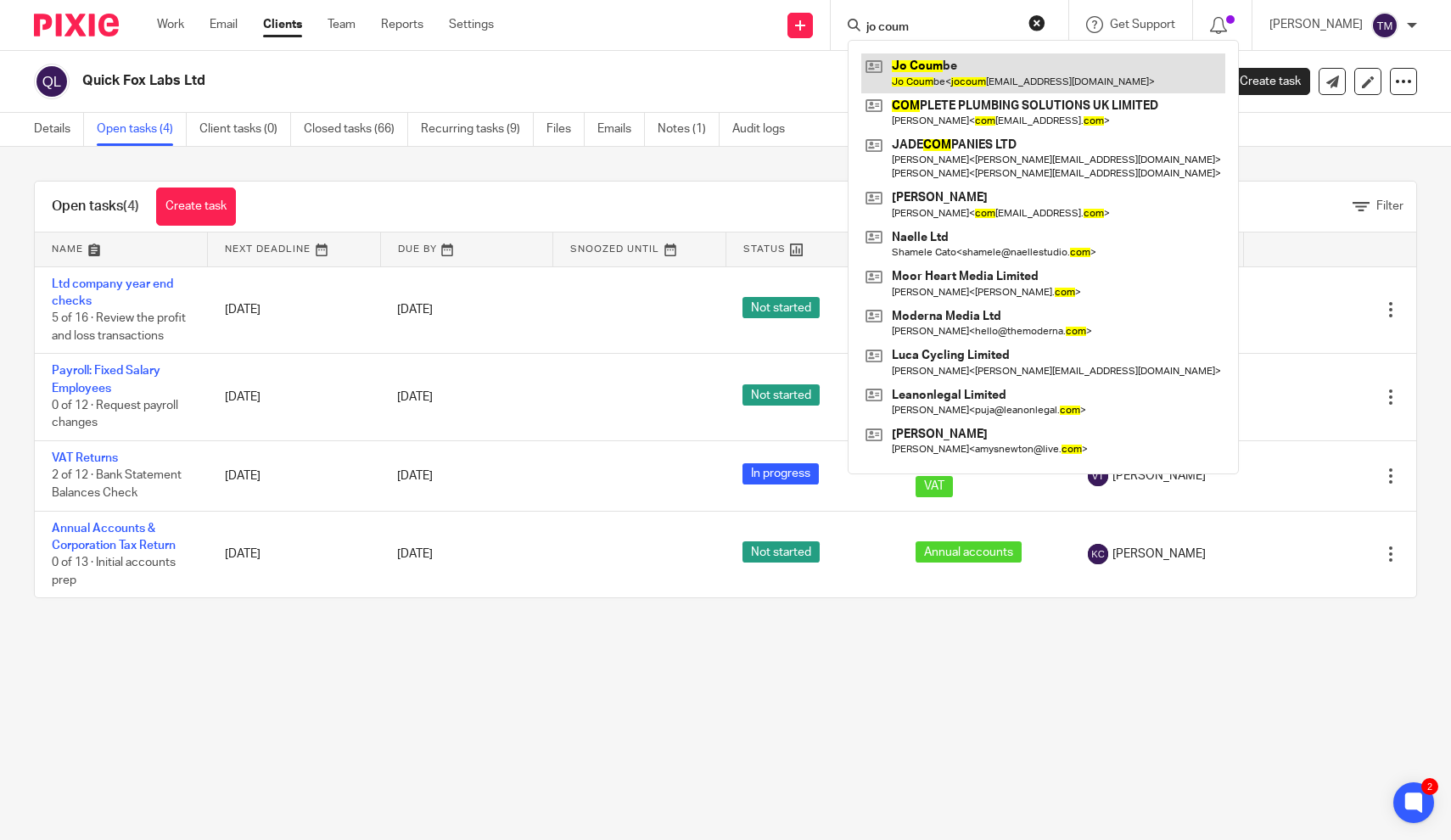
type input "jo coum"
click at [992, 78] on link at bounding box center [1043, 72] width 364 height 39
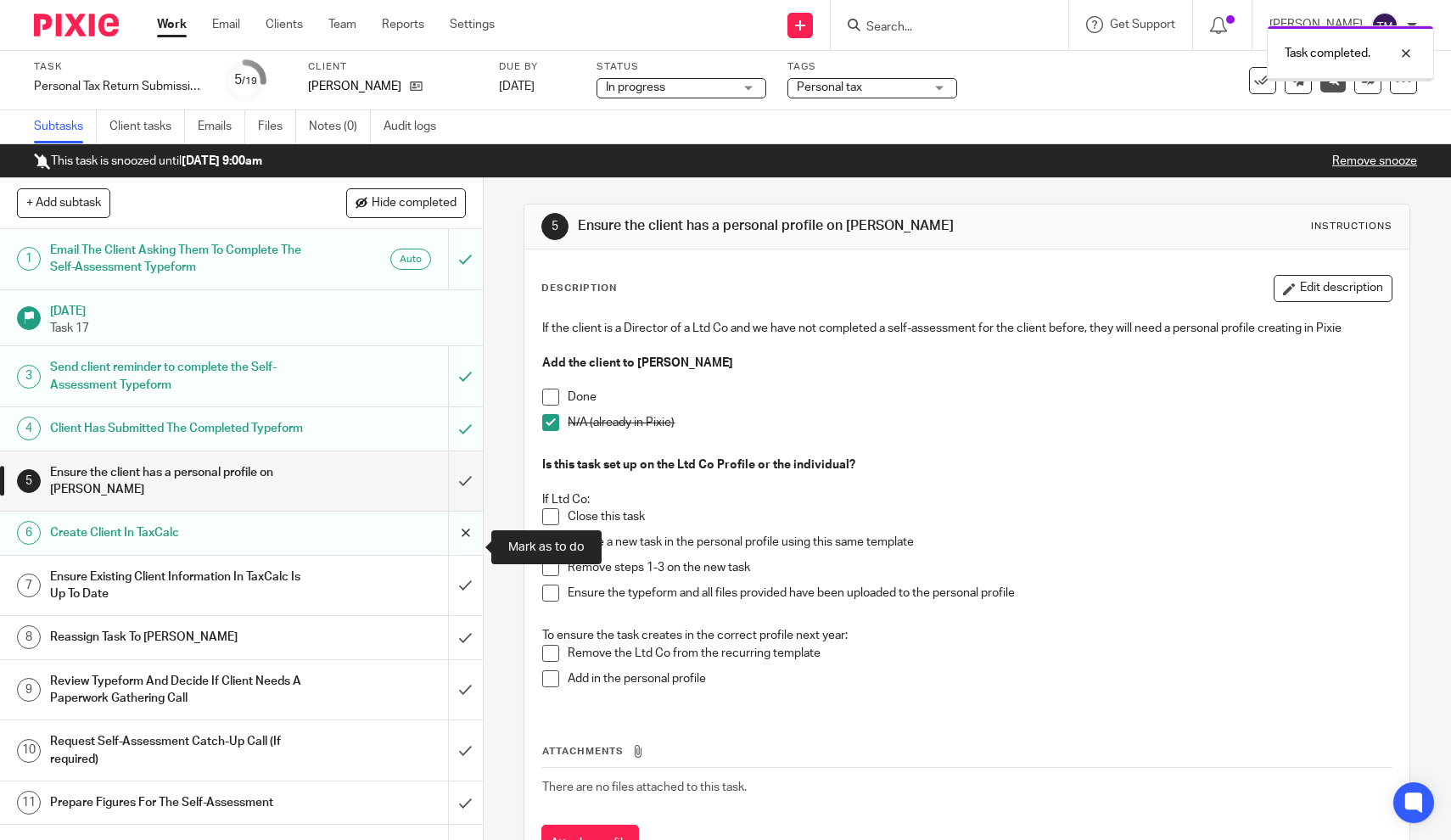
click at [470, 549] on input "submit" at bounding box center [242, 533] width 483 height 42
click at [467, 498] on input "submit" at bounding box center [242, 481] width 483 height 60
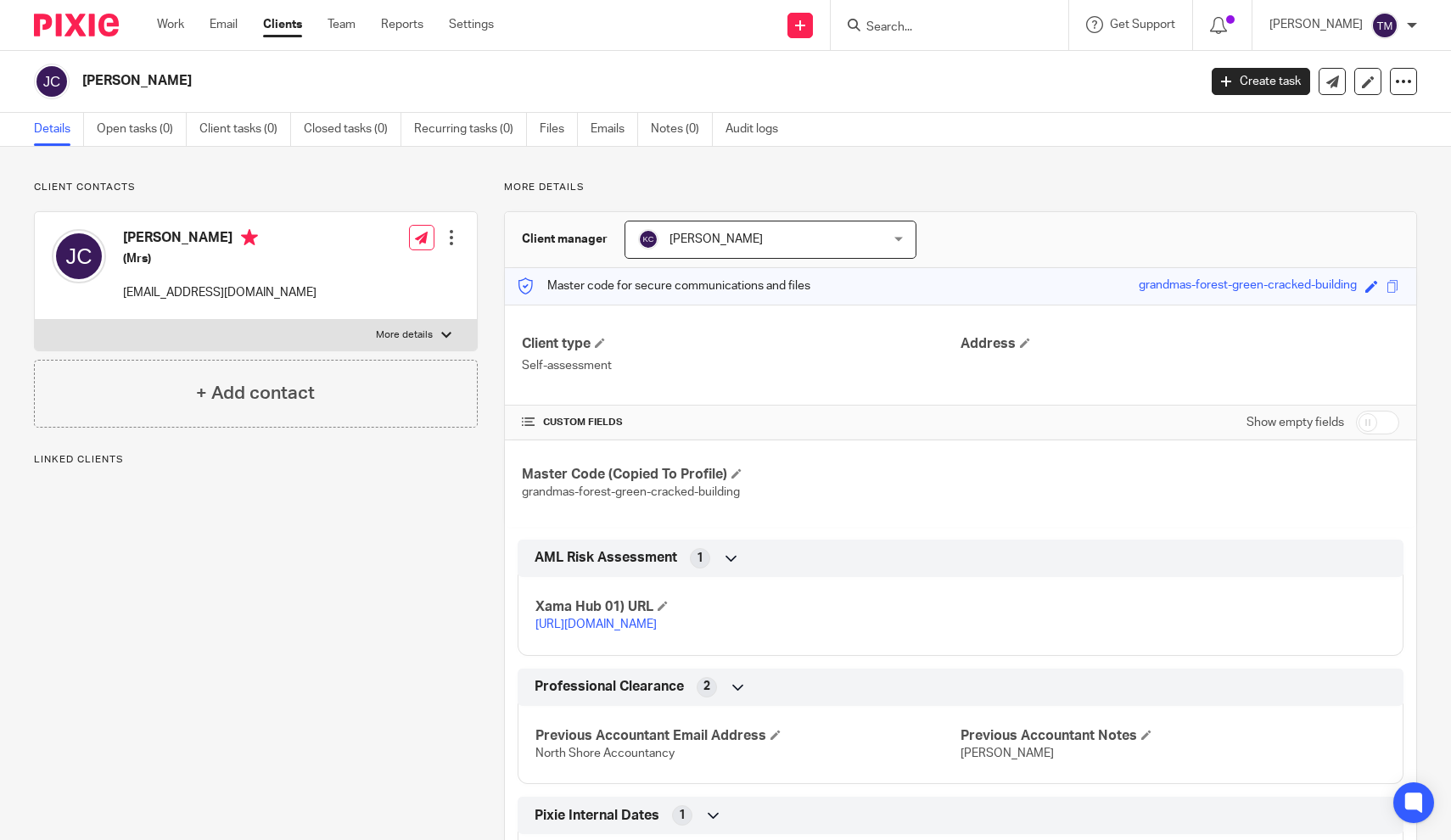
click at [460, 564] on div "Client contacts [PERSON_NAME] (Mrs) [EMAIL_ADDRESS][DOMAIN_NAME] Edit contact C…" at bounding box center [242, 552] width 470 height 745
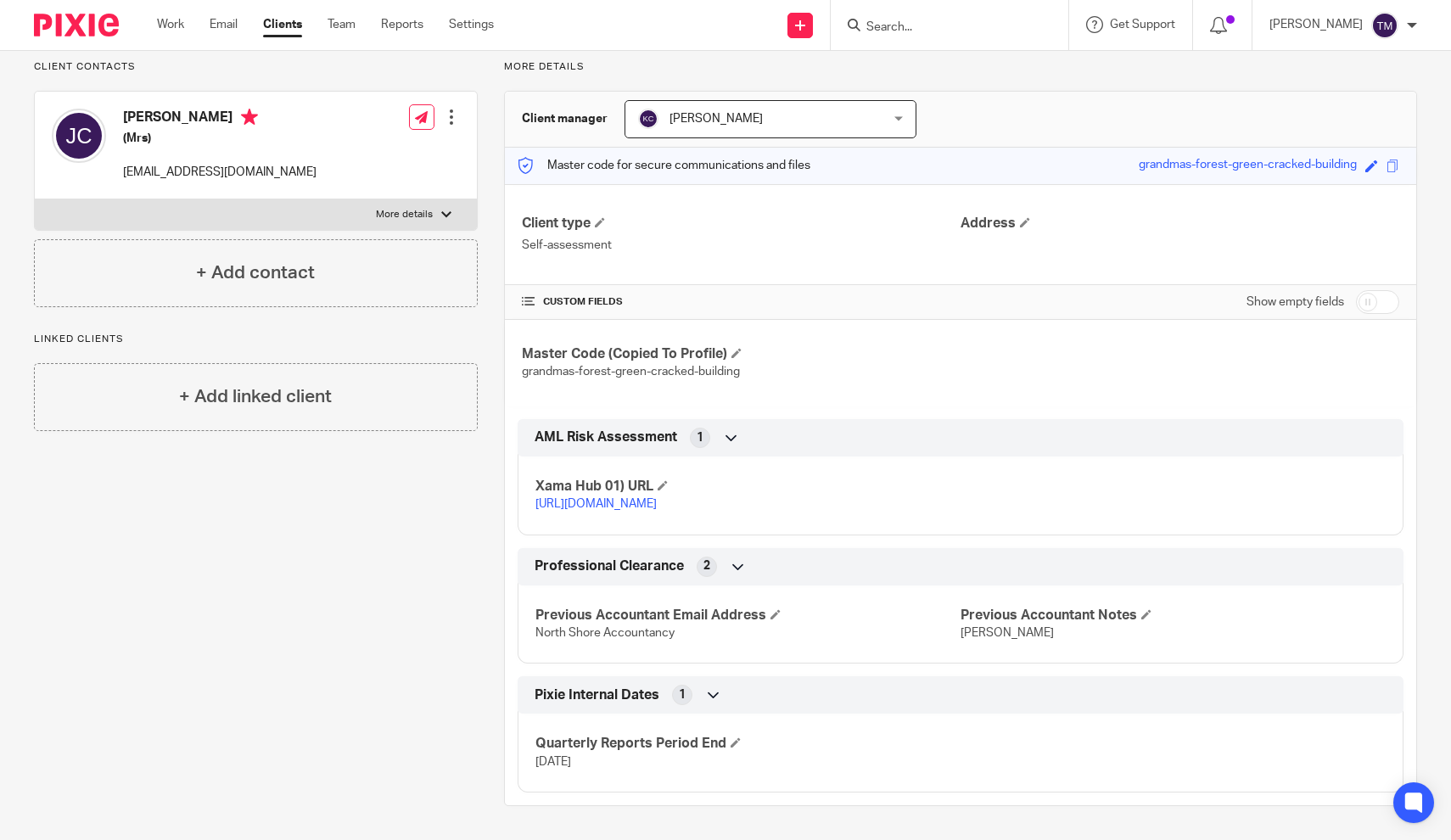
scroll to position [134, 0]
click at [1384, 290] on input "checkbox" at bounding box center [1377, 302] width 43 height 23
checkbox input "true"
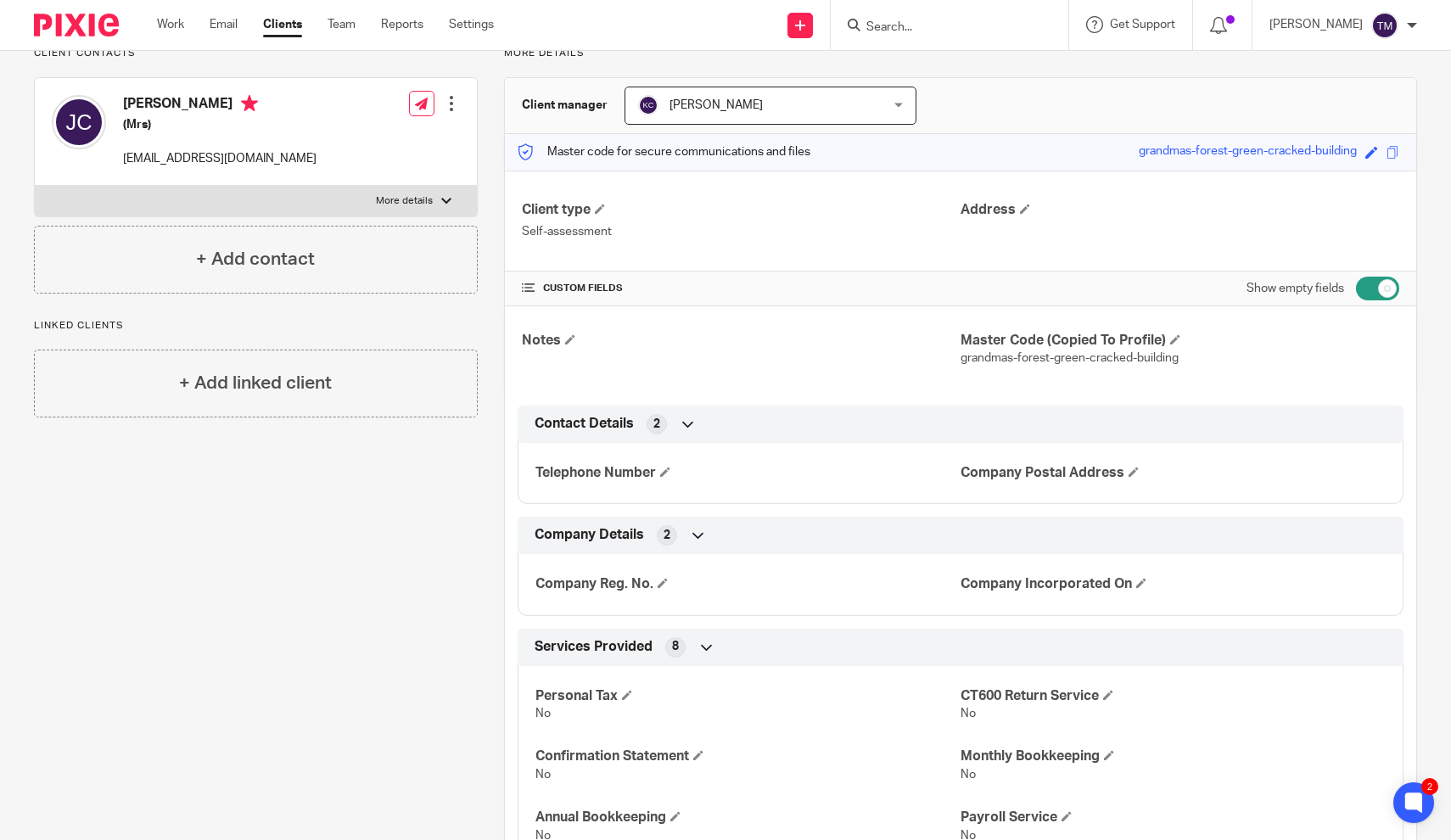
click at [1292, 359] on p "grandmas-forest-green-cracked-building" at bounding box center [1179, 358] width 439 height 17
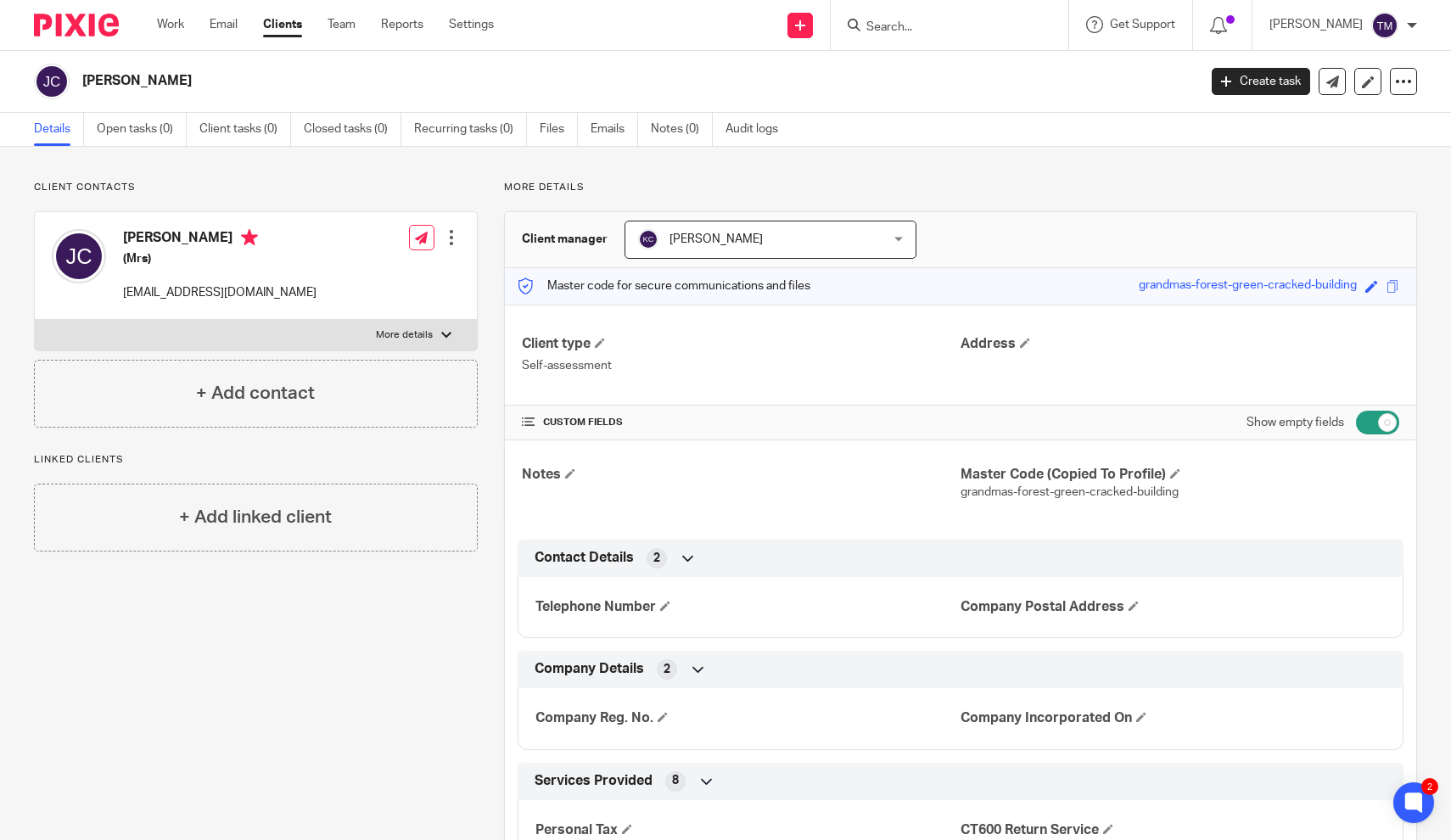
scroll to position [0, 0]
click at [969, 28] on input "Search" at bounding box center [940, 28] width 152 height 15
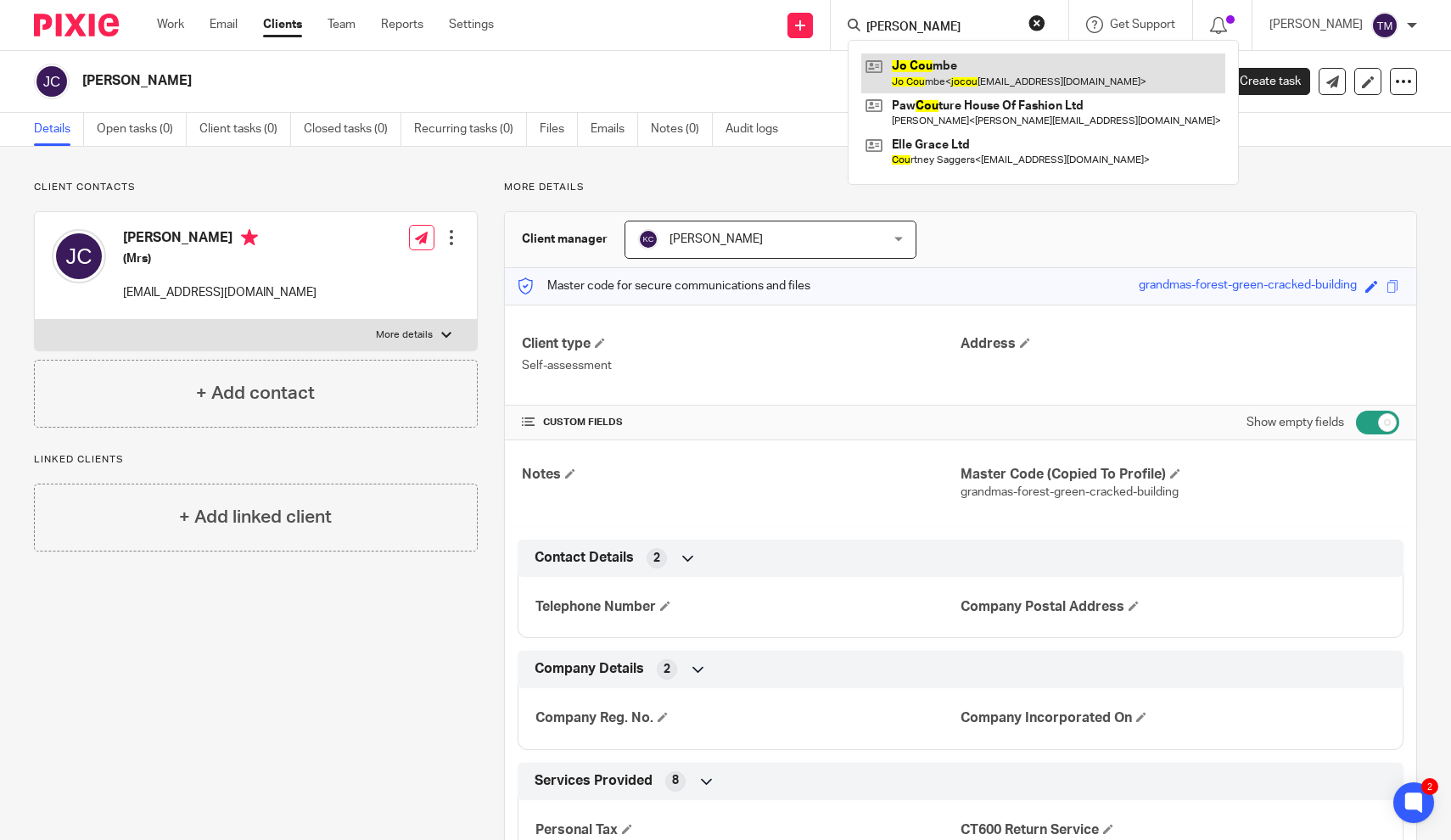
type input "[PERSON_NAME]"
click at [1042, 68] on link at bounding box center [1043, 72] width 364 height 39
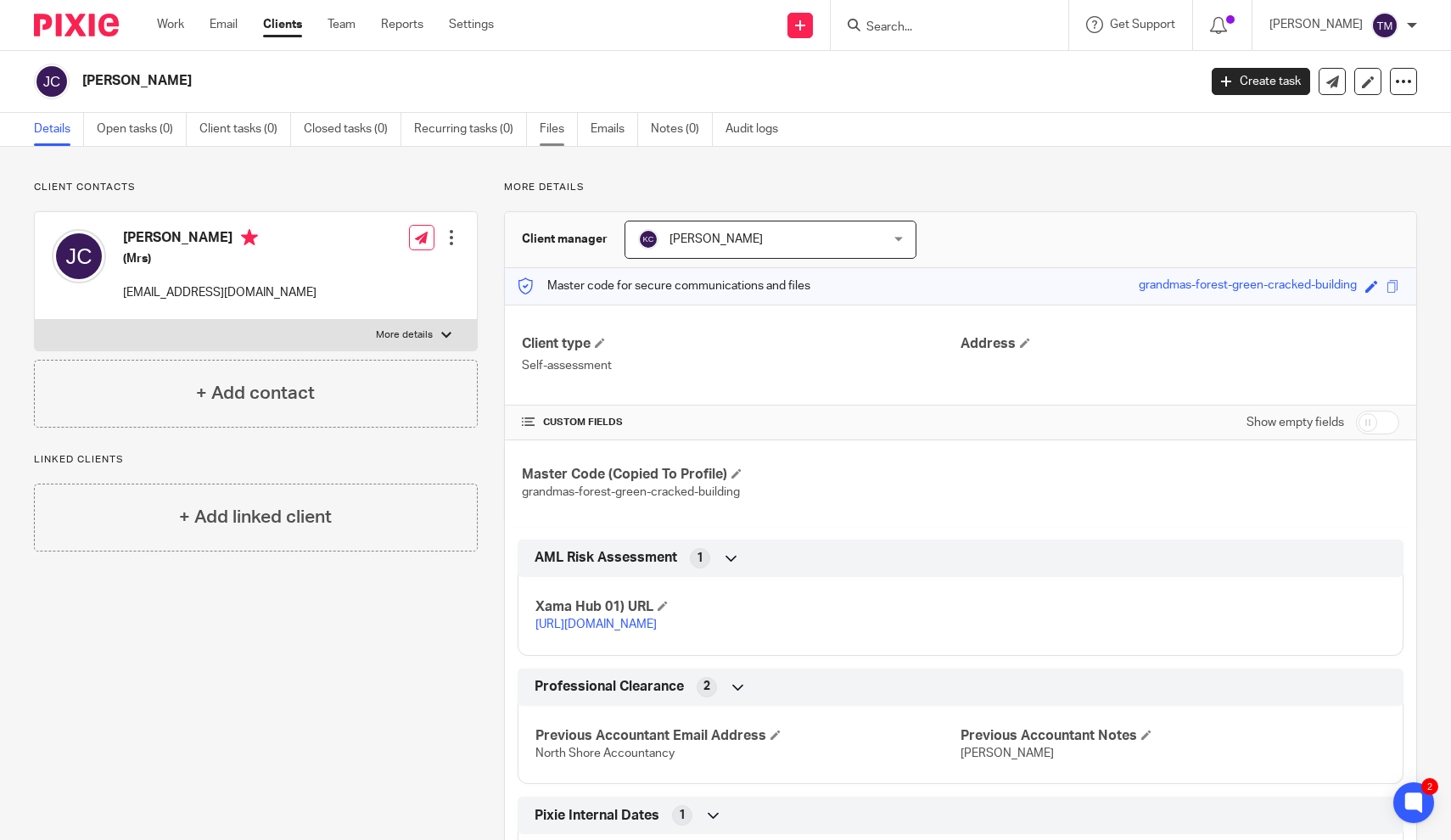
click at [556, 136] on link "Files" at bounding box center [559, 129] width 38 height 33
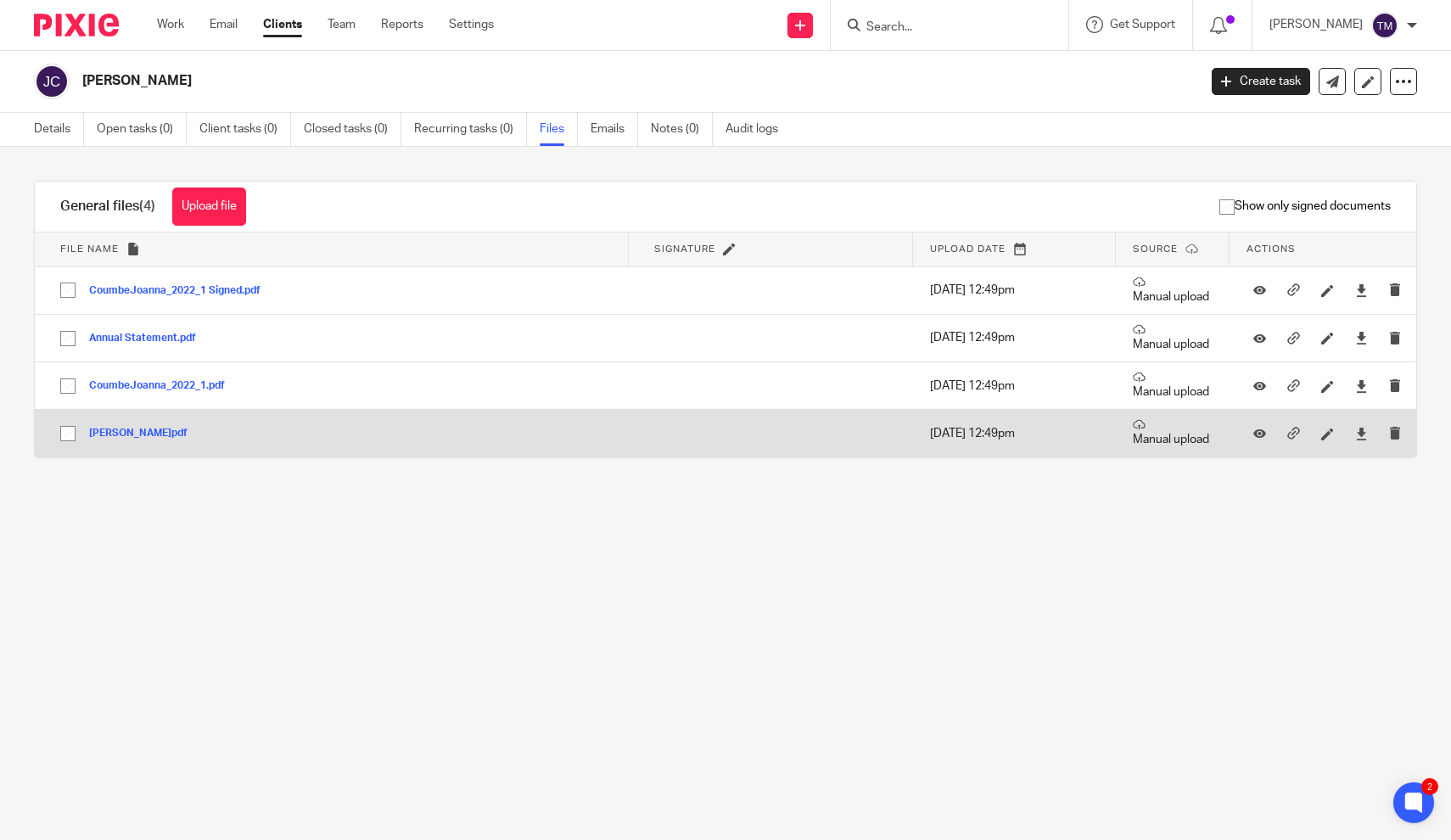
click at [120, 435] on button "[PERSON_NAME]pdf" at bounding box center [144, 433] width 111 height 12
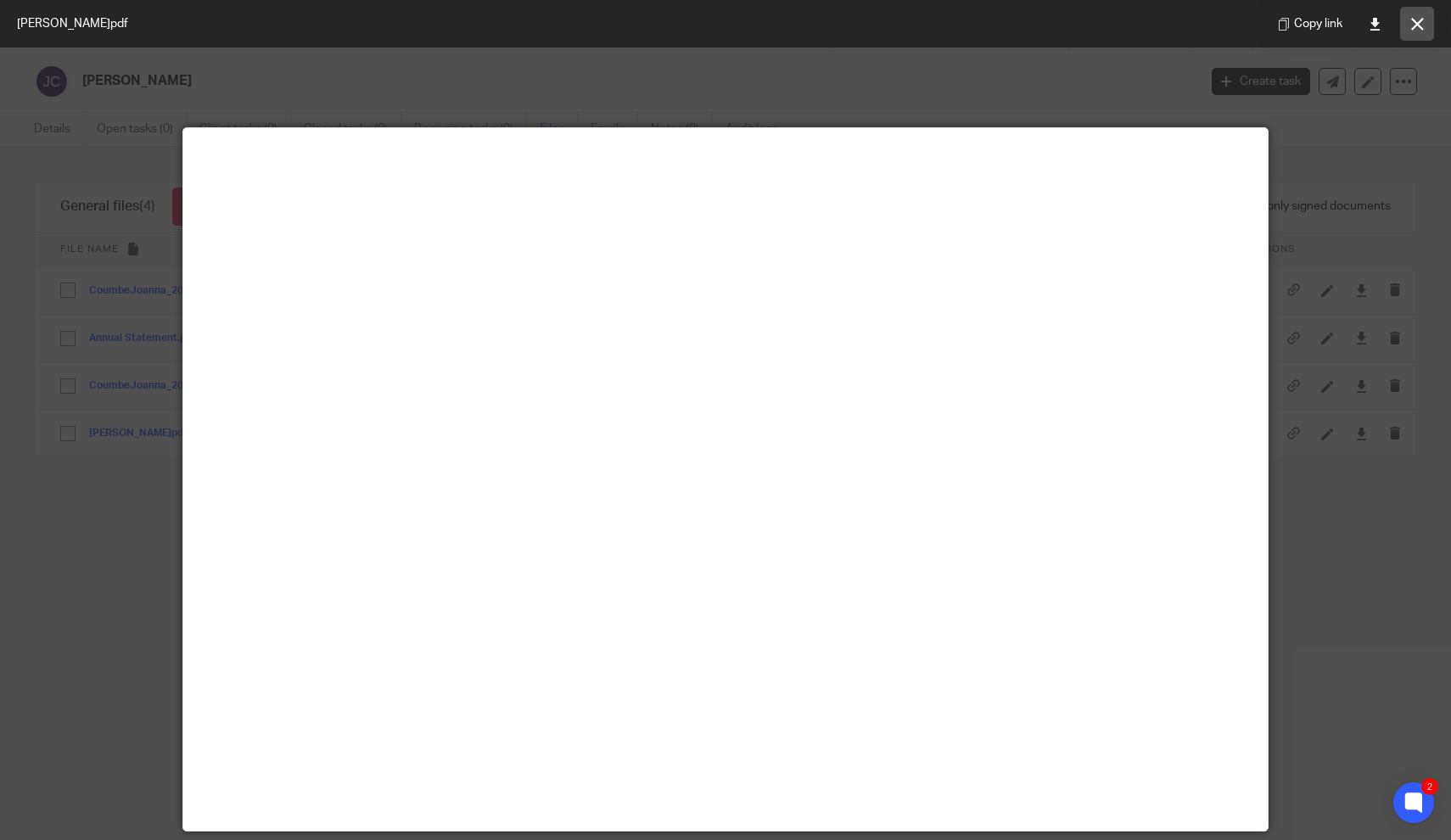
click at [1421, 32] on button at bounding box center [1417, 24] width 34 height 34
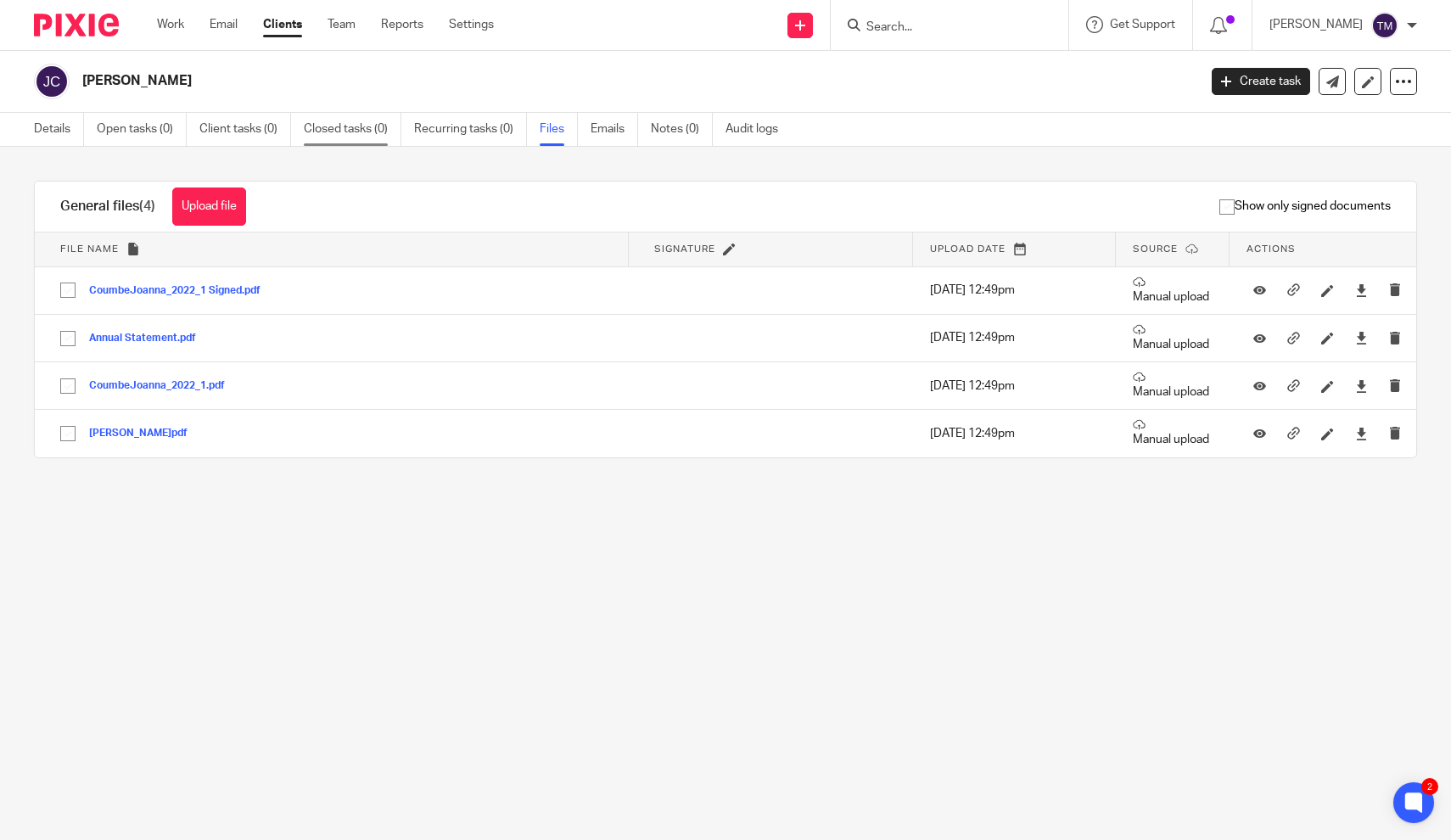
click at [356, 127] on link "Closed tasks (0)" at bounding box center [352, 129] width 97 height 33
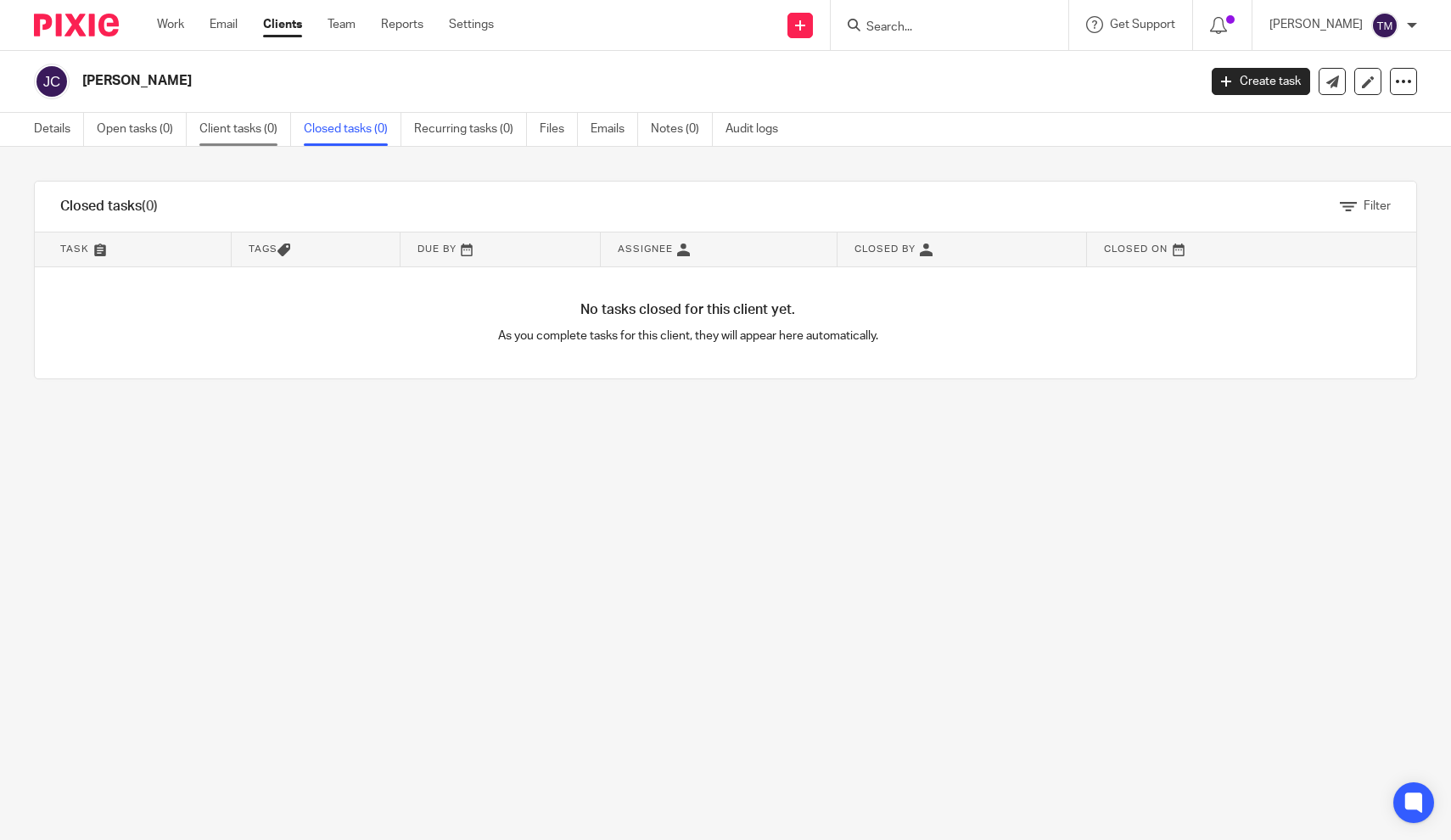
click at [256, 137] on link "Client tasks (0)" at bounding box center [245, 129] width 92 height 33
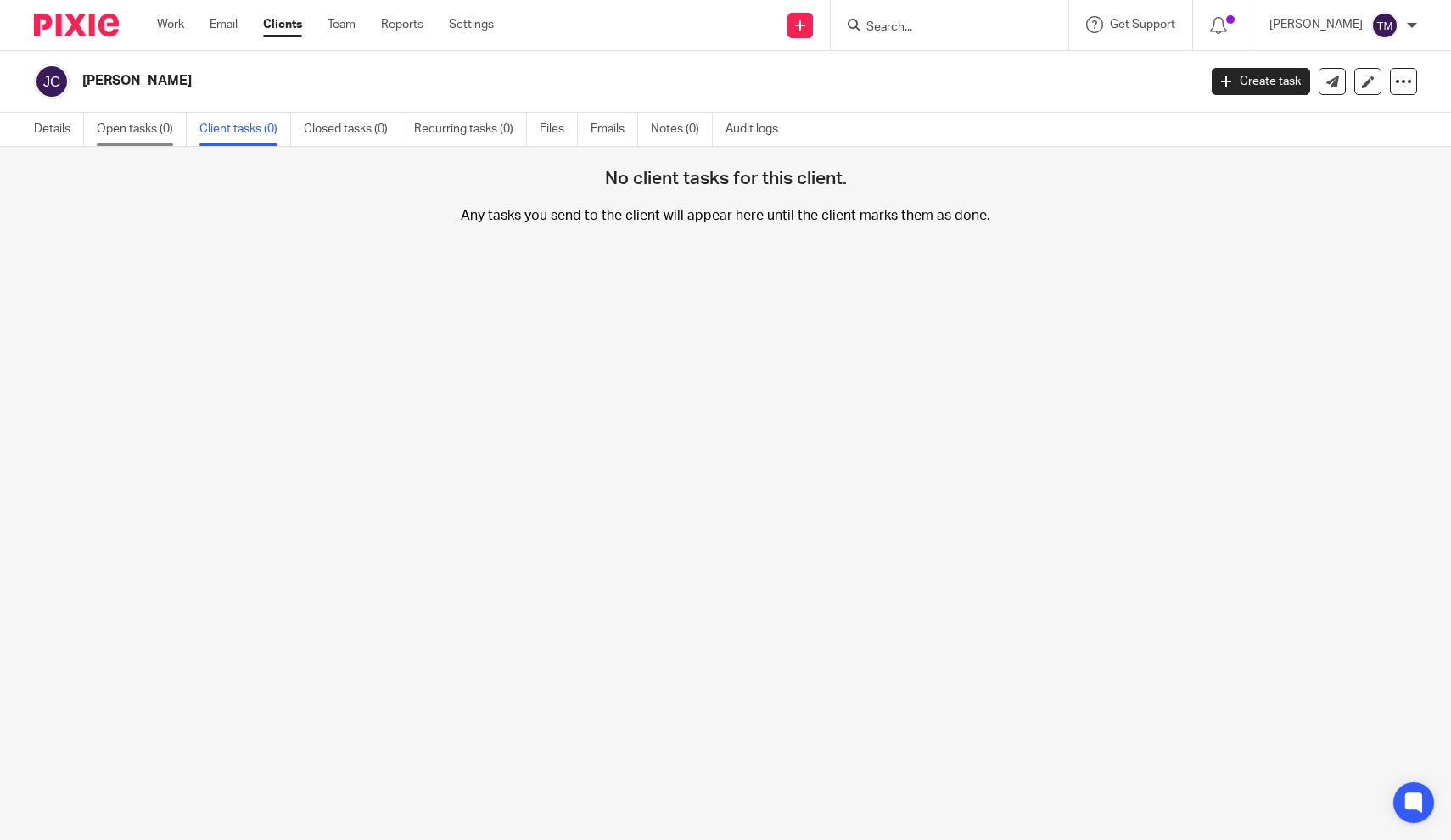
click at [152, 138] on link "Open tasks (0)" at bounding box center [141, 129] width 90 height 33
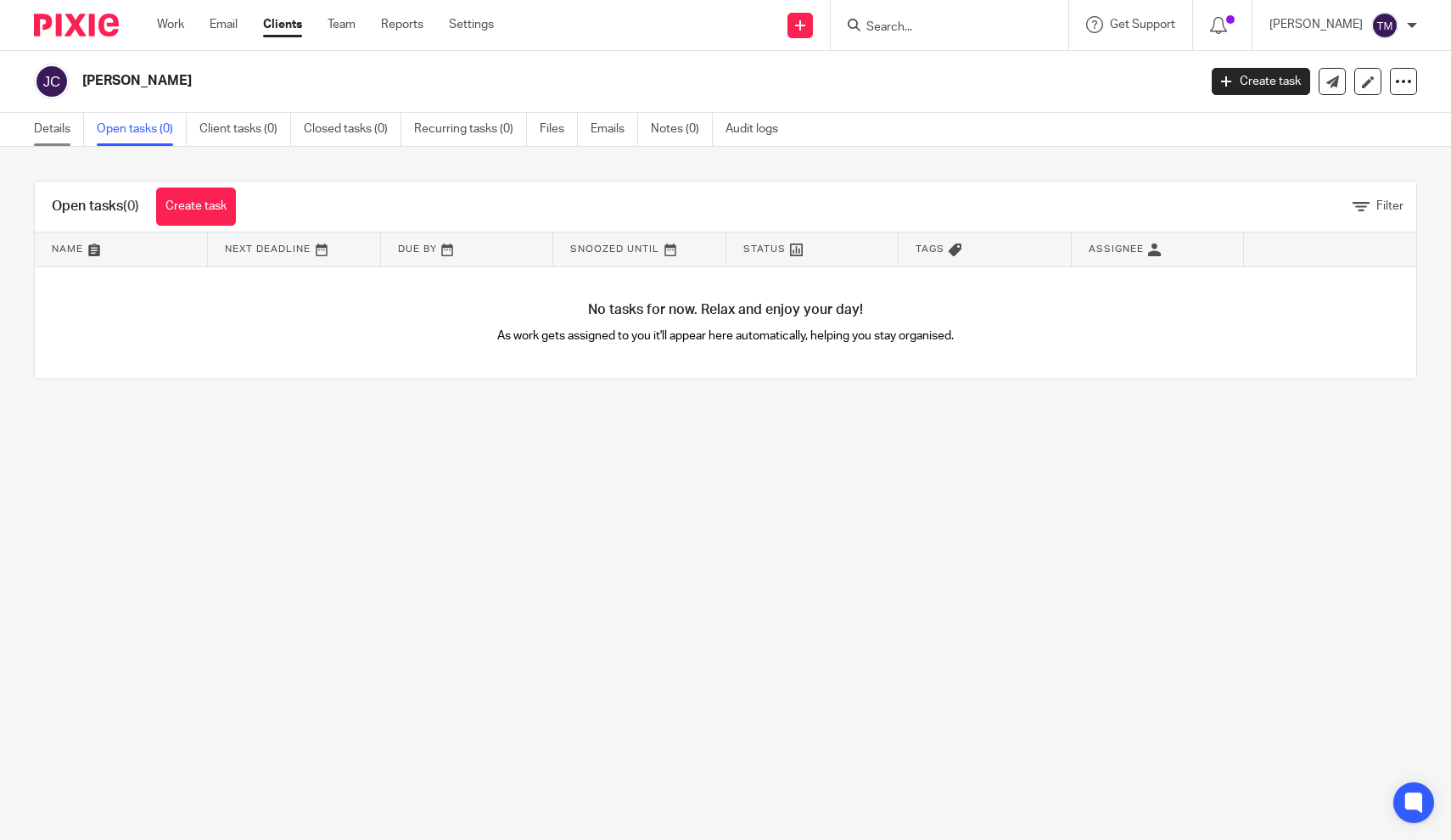
click at [68, 139] on link "Details" at bounding box center [59, 129] width 50 height 33
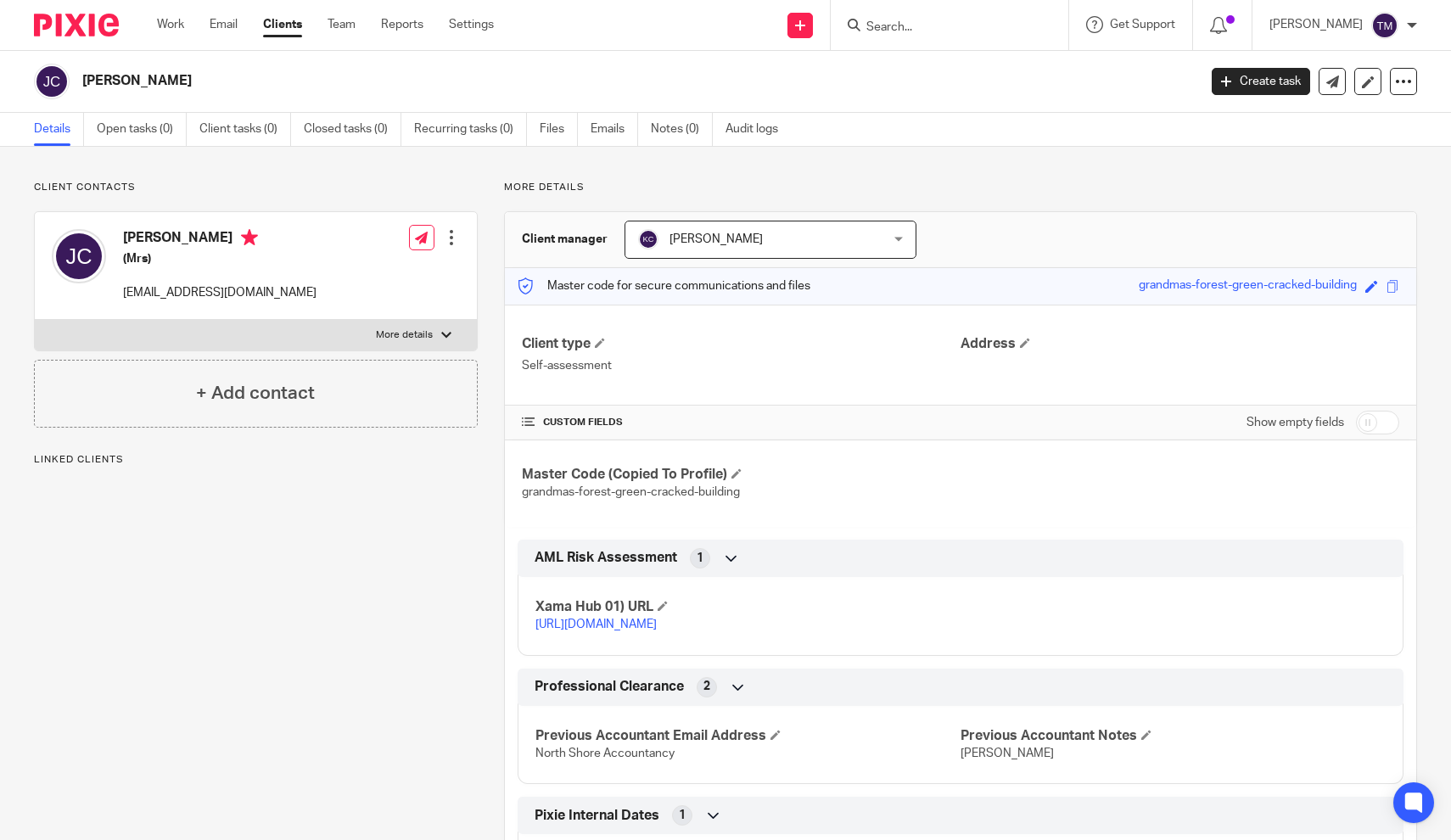
click at [357, 279] on div "Jo Coumbe (Mrs) jocoumbe@gmail.com Edit contact Create client from contact Expo…" at bounding box center [256, 266] width 442 height 108
click at [1018, 32] on input "Search" at bounding box center [940, 28] width 152 height 15
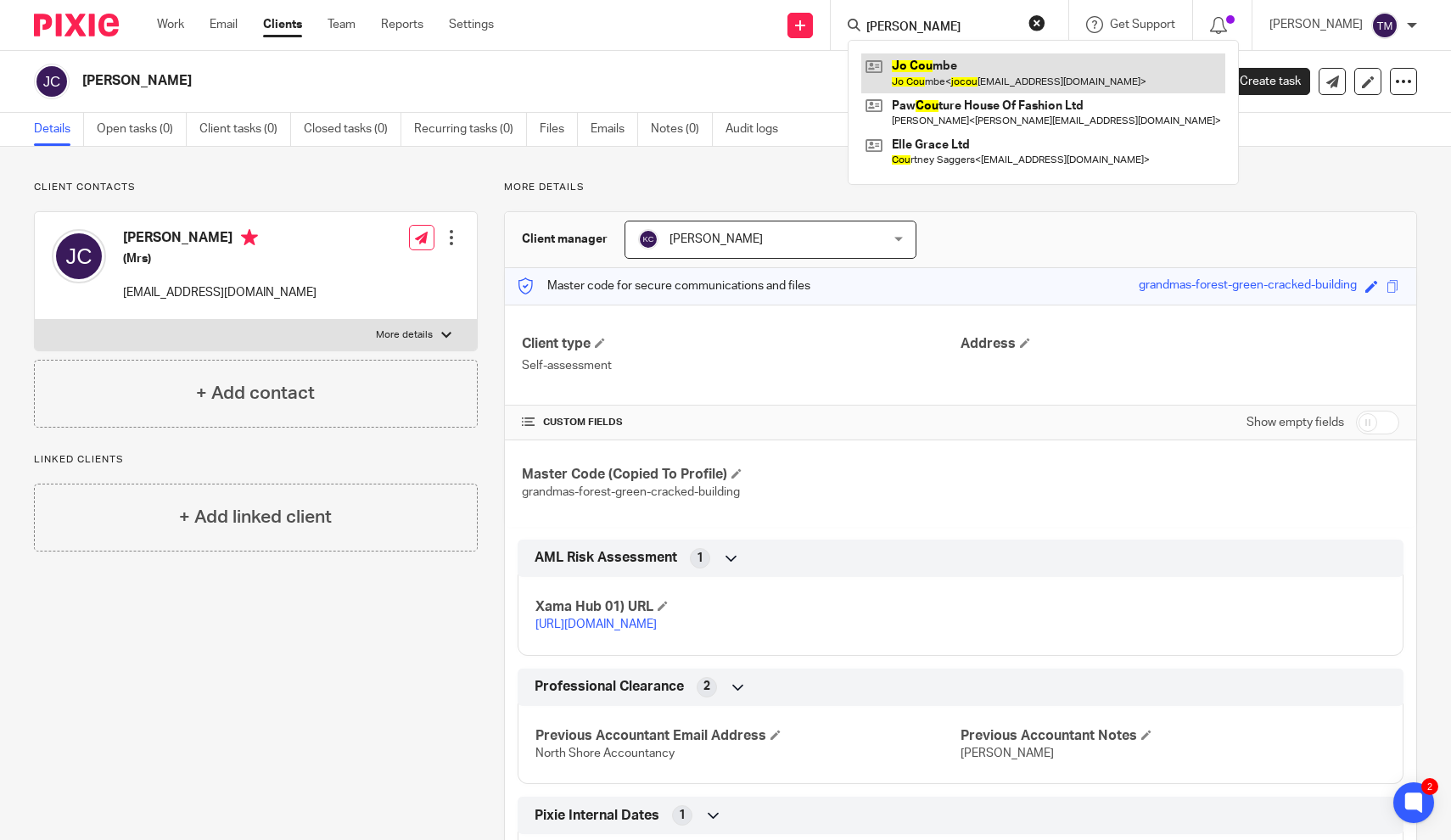
type input "jo cou"
click at [984, 64] on link at bounding box center [1043, 72] width 364 height 39
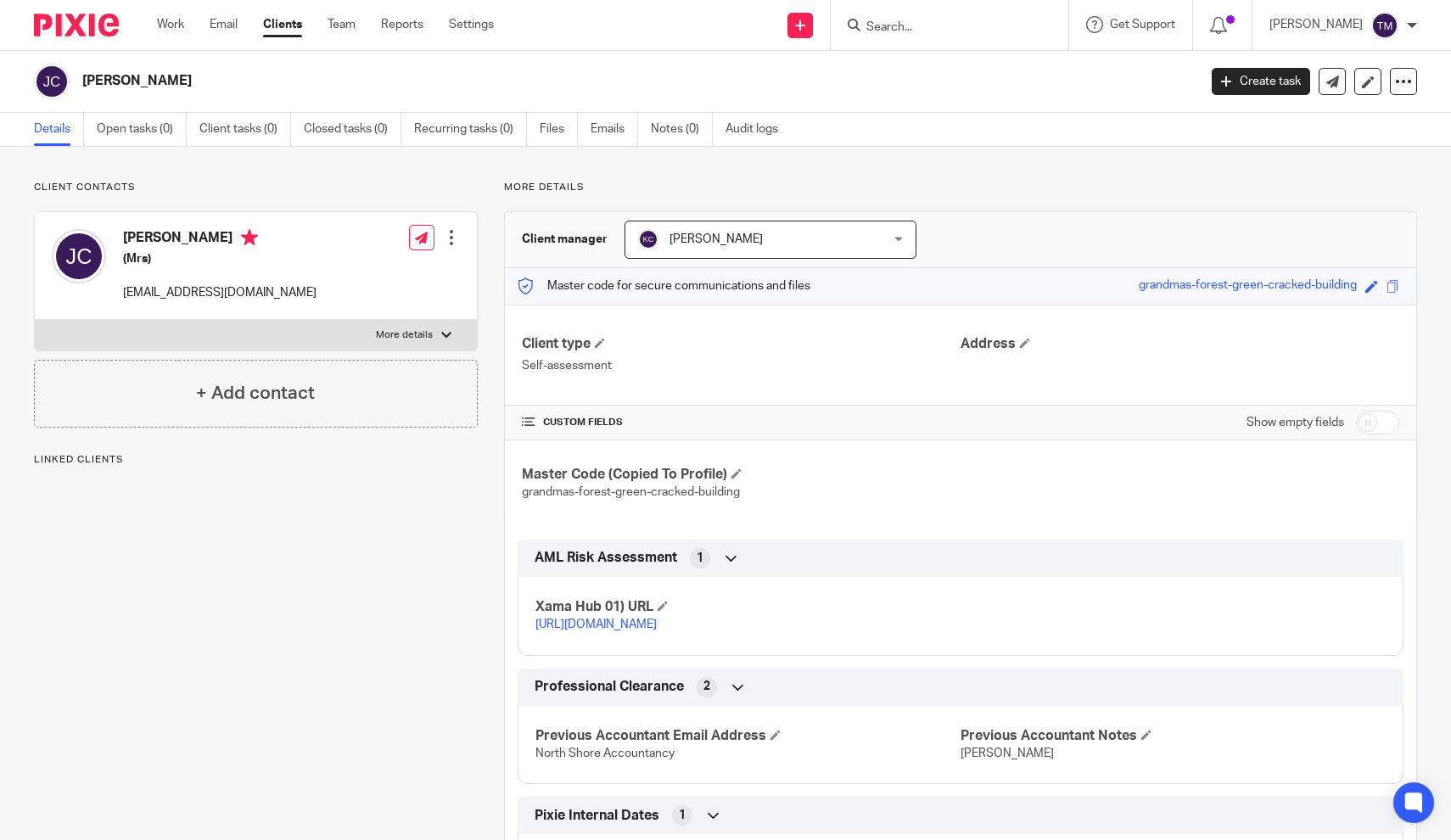
click at [975, 235] on div "Client manager Kara Curtayne Kara Curtayne [PERSON_NAME] [PERSON_NAME] Kara Cur…" at bounding box center [960, 240] width 911 height 56
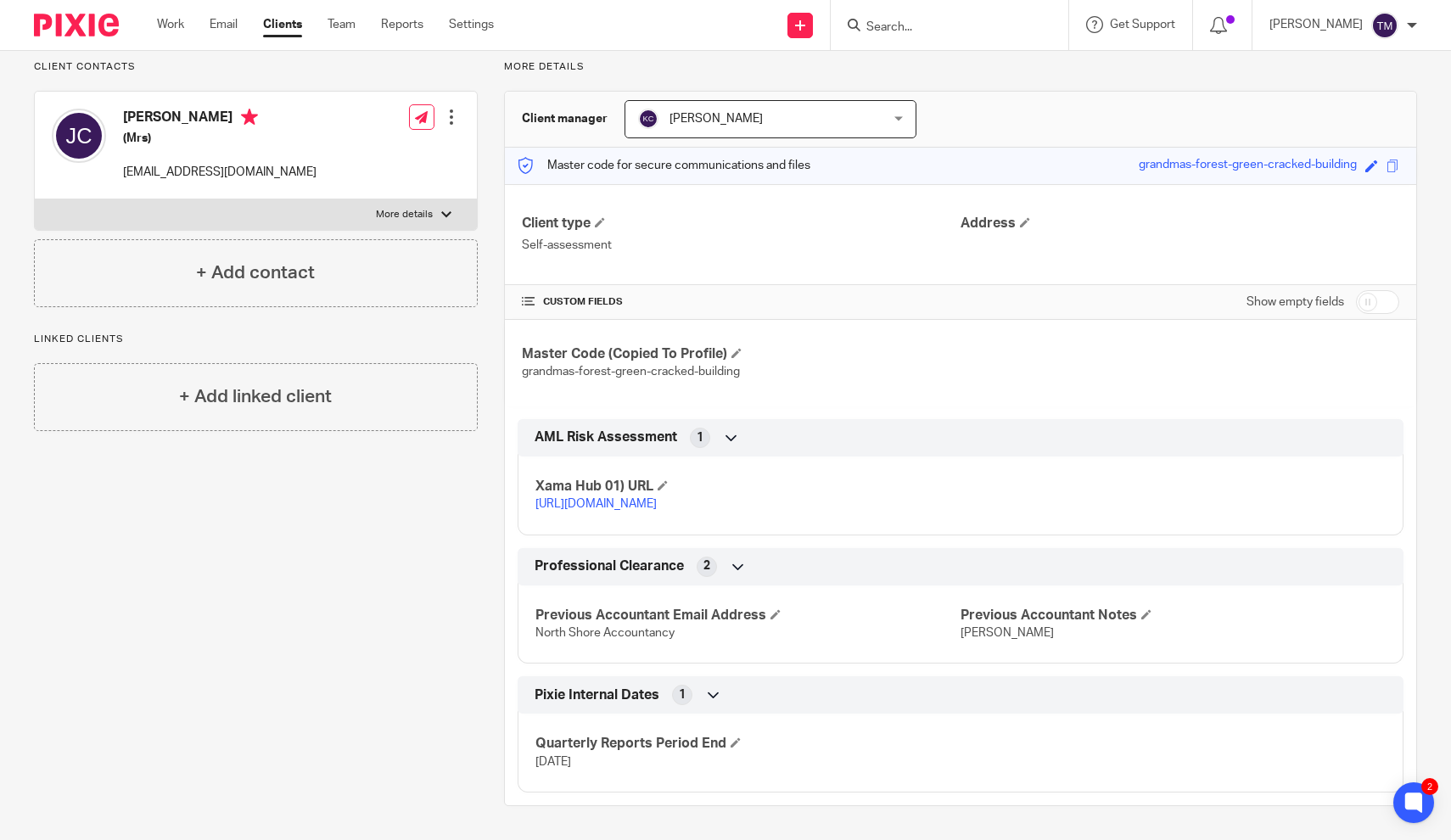
scroll to position [134, 0]
click at [1387, 290] on input "checkbox" at bounding box center [1377, 302] width 43 height 23
checkbox input "true"
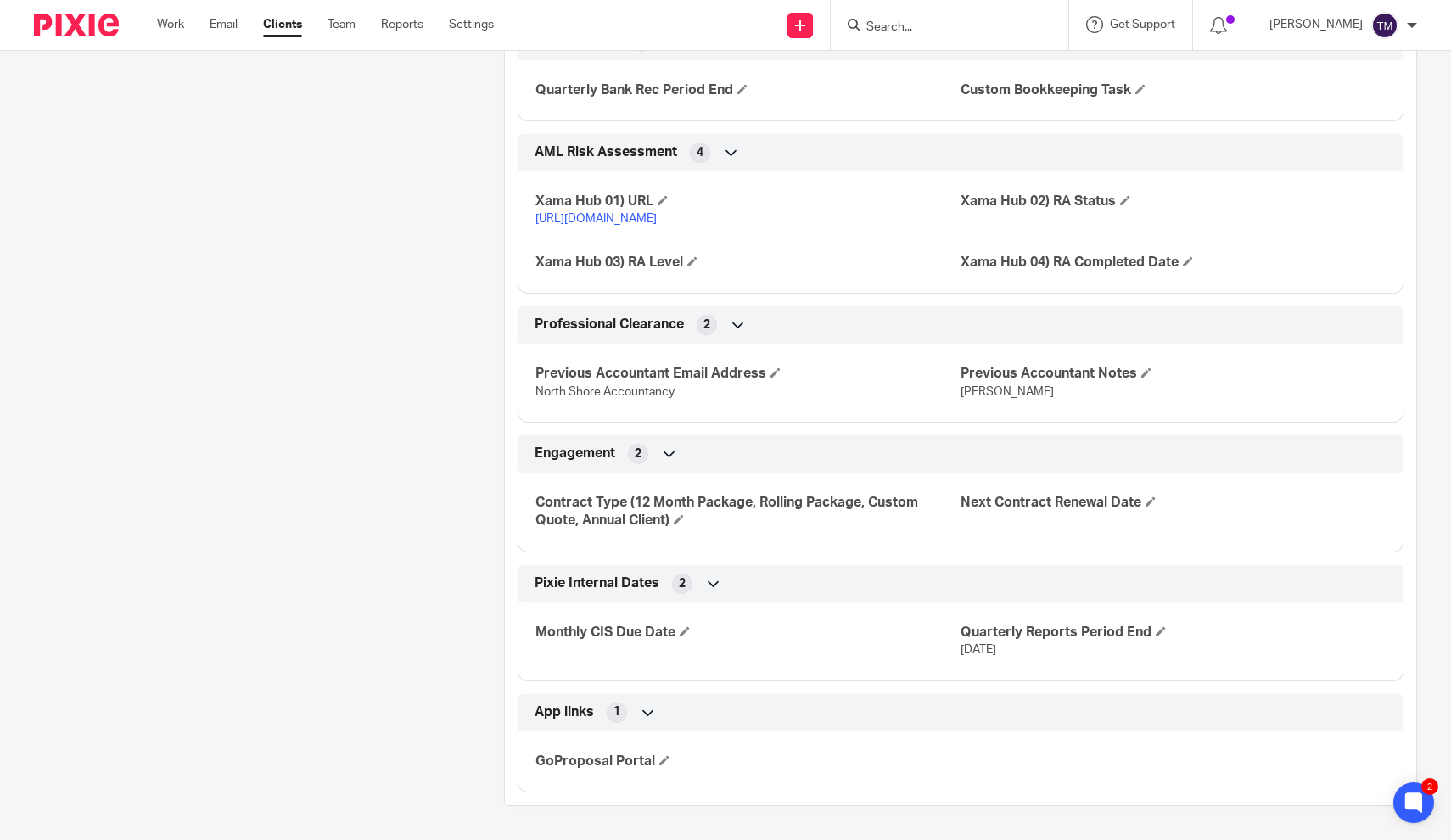
scroll to position [2119, 0]
click at [928, 32] on input "Search" at bounding box center [940, 28] width 152 height 15
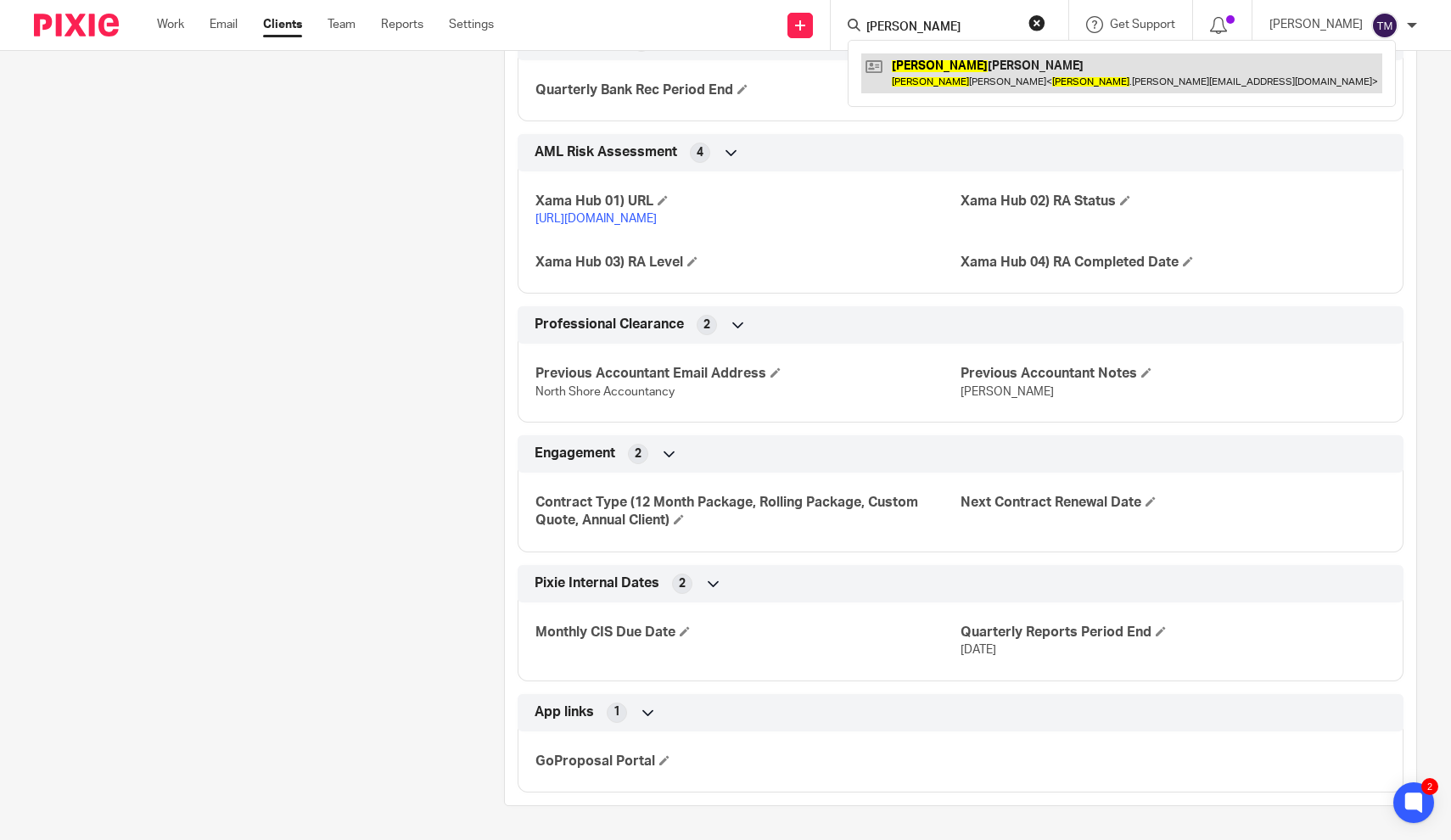
type input "[PERSON_NAME]"
click at [960, 73] on link at bounding box center [1121, 72] width 521 height 39
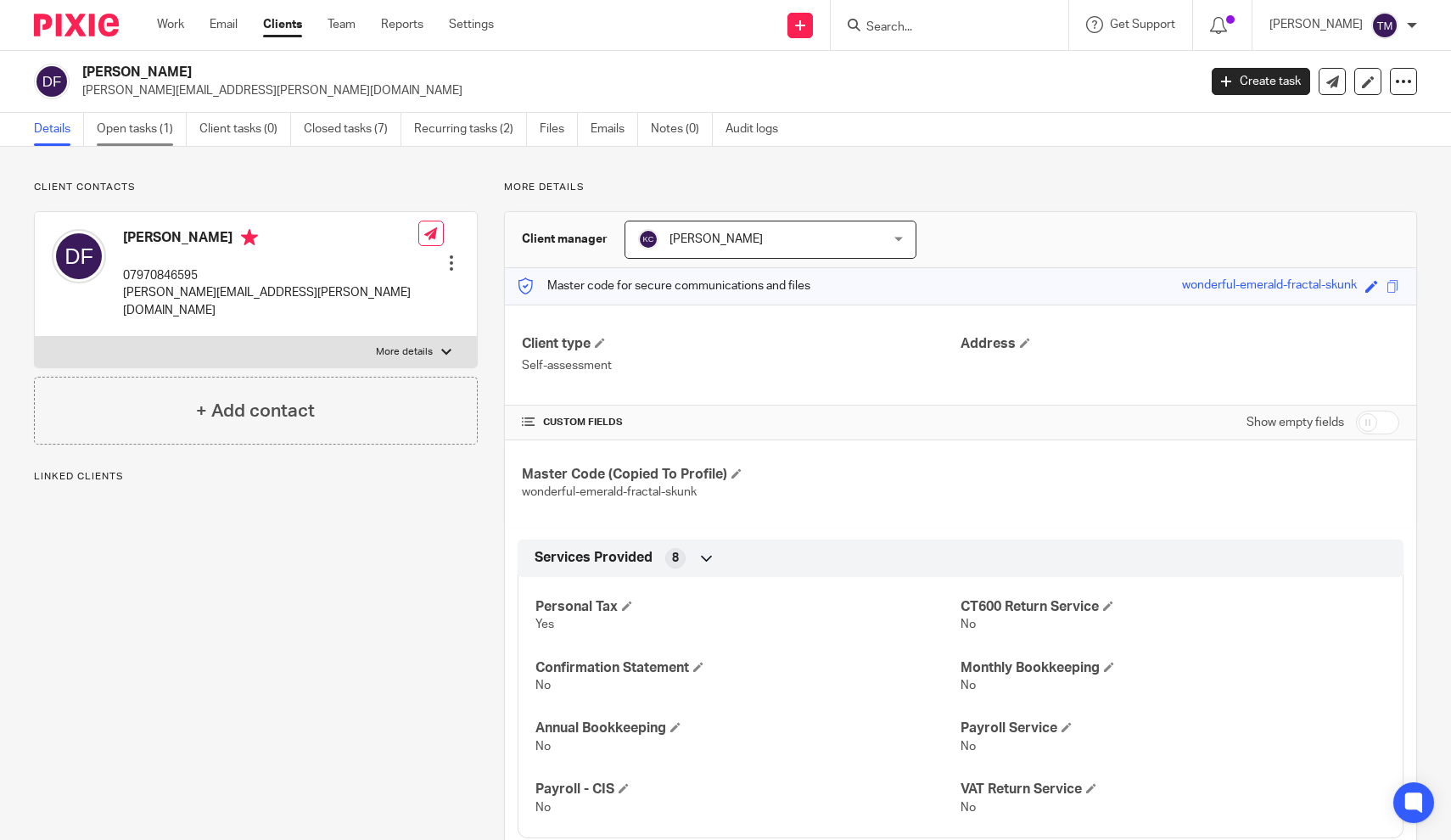
click at [159, 132] on link "Open tasks (1)" at bounding box center [141, 129] width 90 height 33
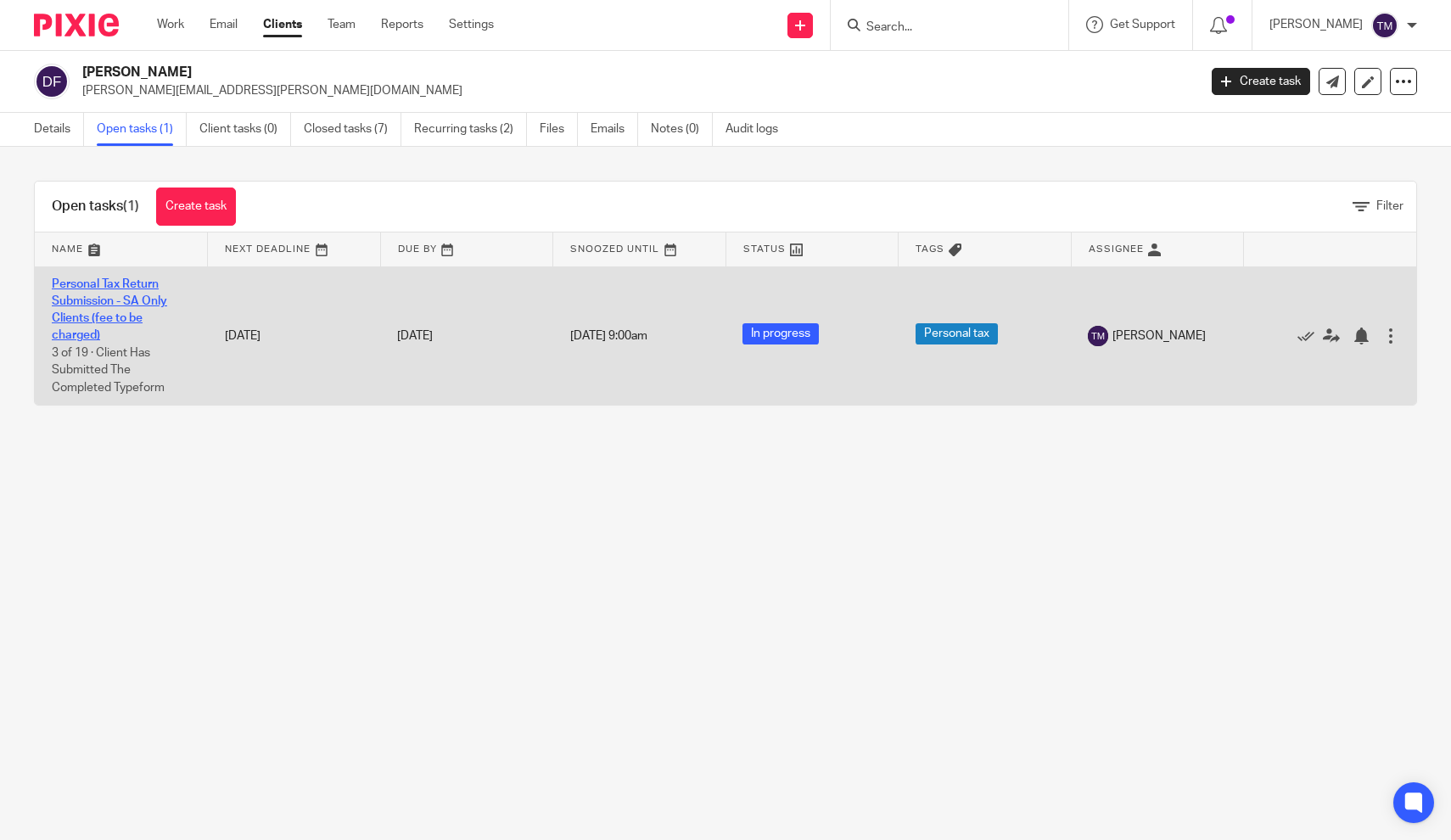
click at [118, 306] on link "Personal Tax Return Submission - SA Only Clients (fee to be charged)" at bounding box center [109, 310] width 115 height 64
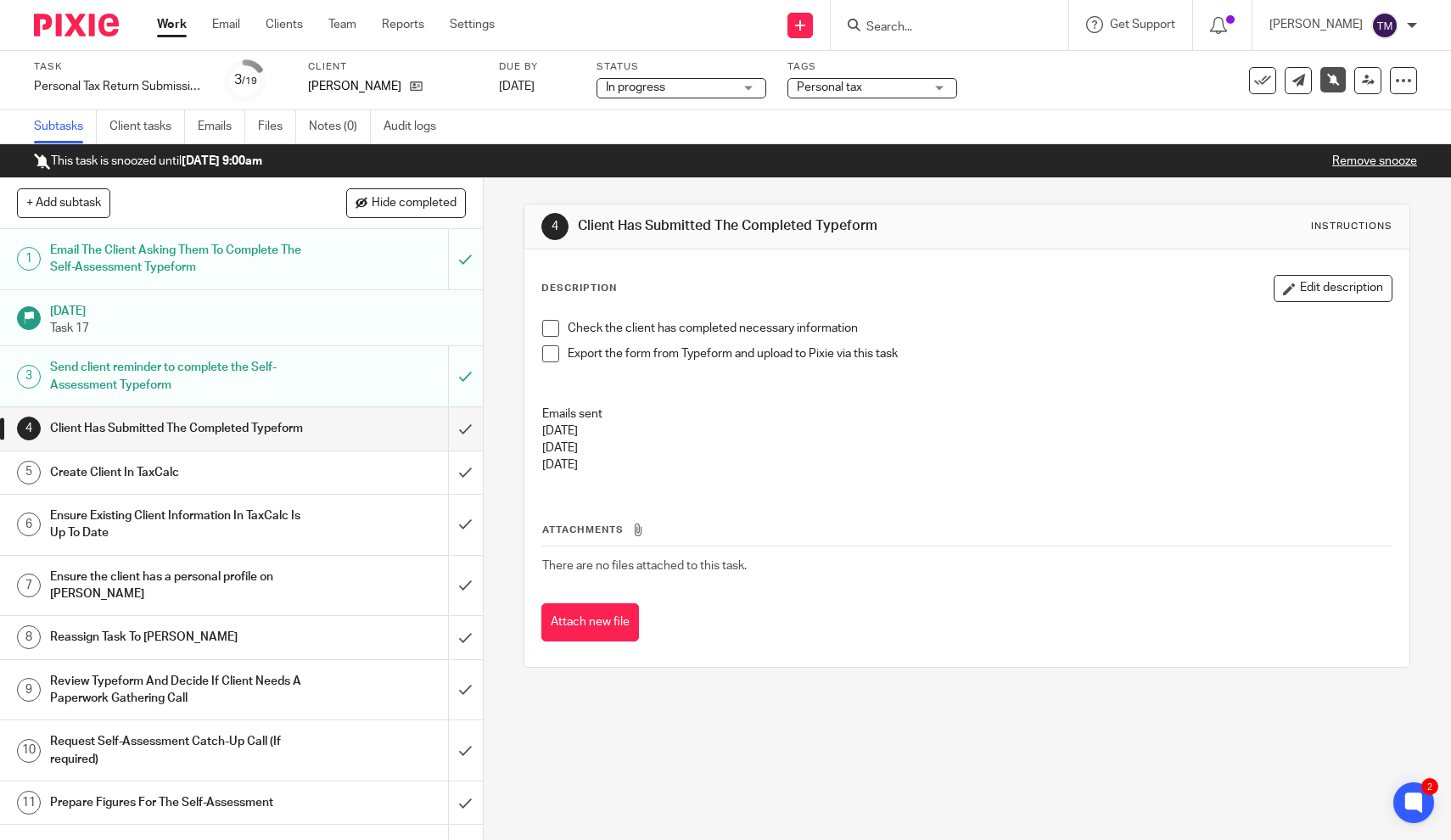
click at [552, 332] on span at bounding box center [550, 328] width 17 height 17
click at [552, 355] on span at bounding box center [550, 353] width 17 height 17
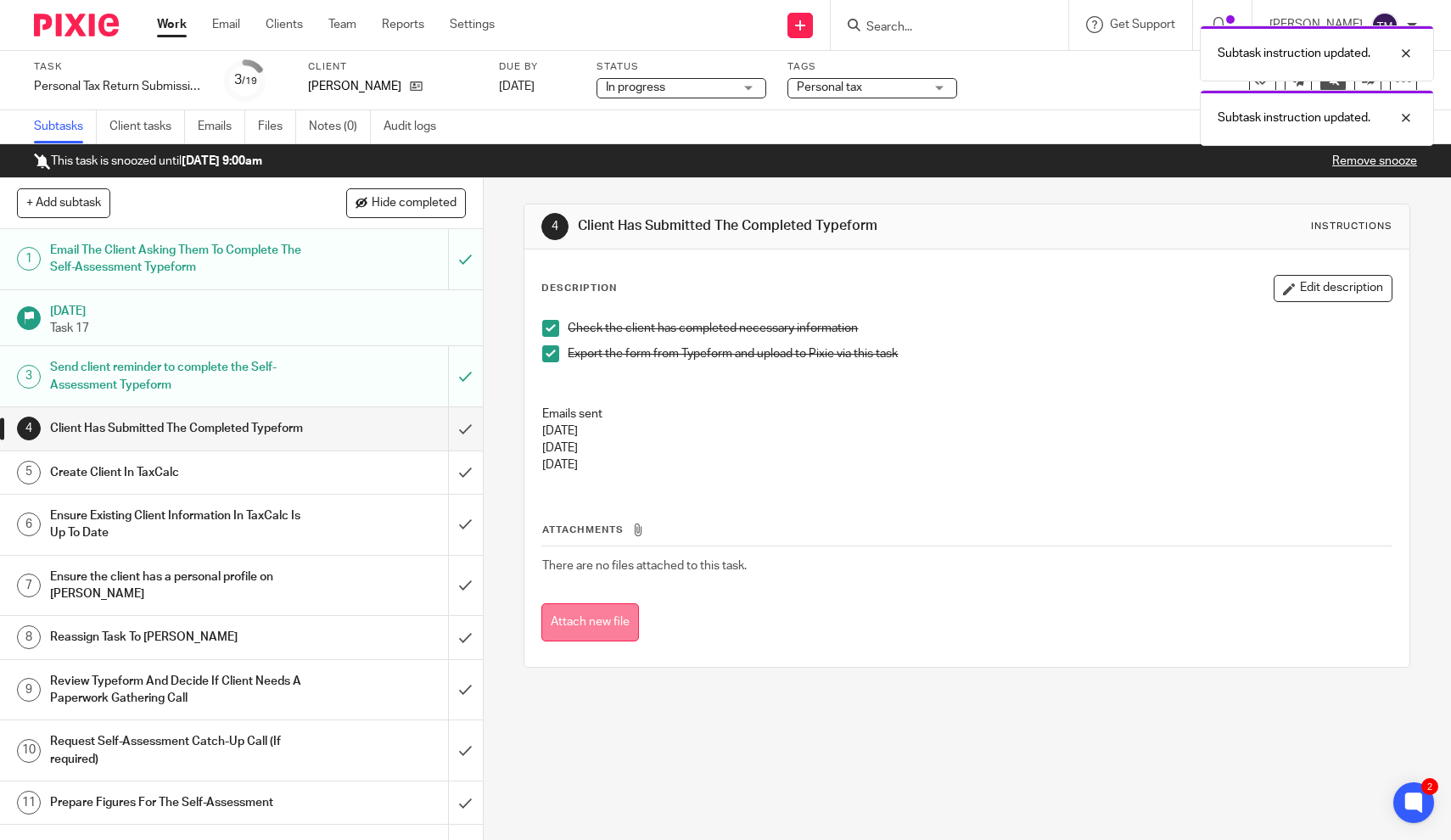
click at [581, 626] on button "Attach new file" at bounding box center [590, 622] width 97 height 38
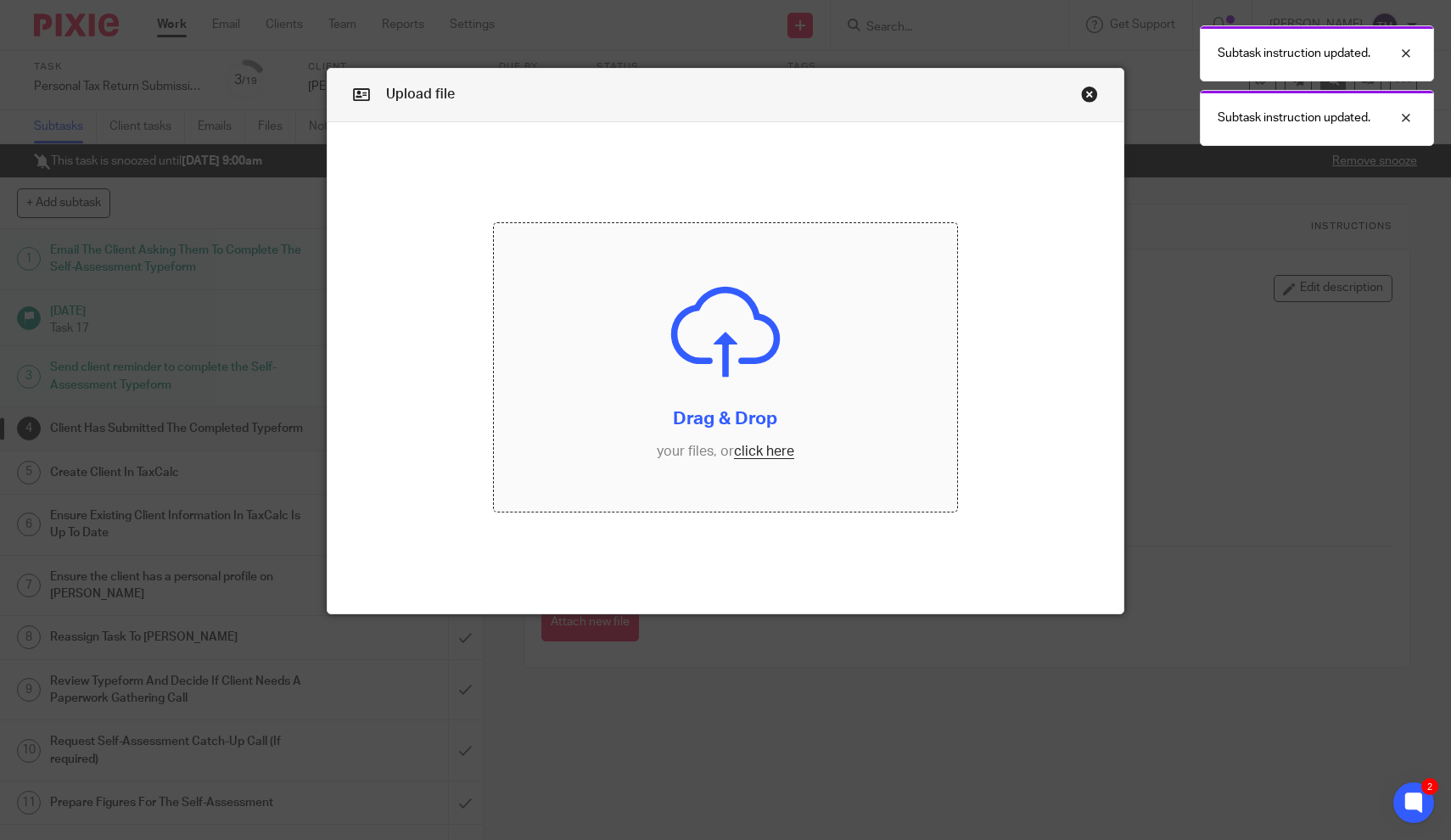
click at [691, 382] on input "file" at bounding box center [725, 368] width 462 height 289
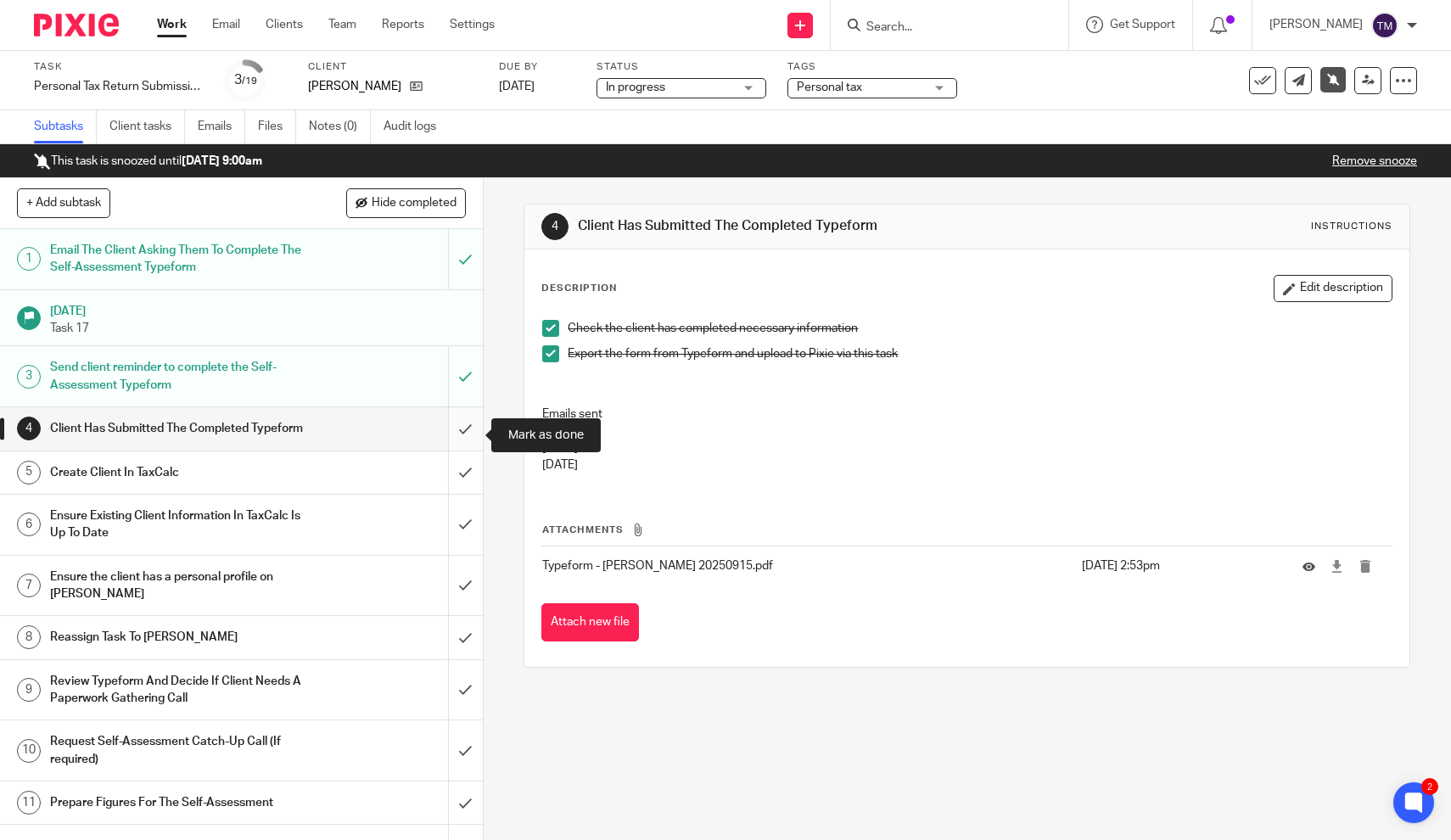
click at [469, 435] on input "submit" at bounding box center [242, 428] width 483 height 42
